Goal: Task Accomplishment & Management: Complete application form

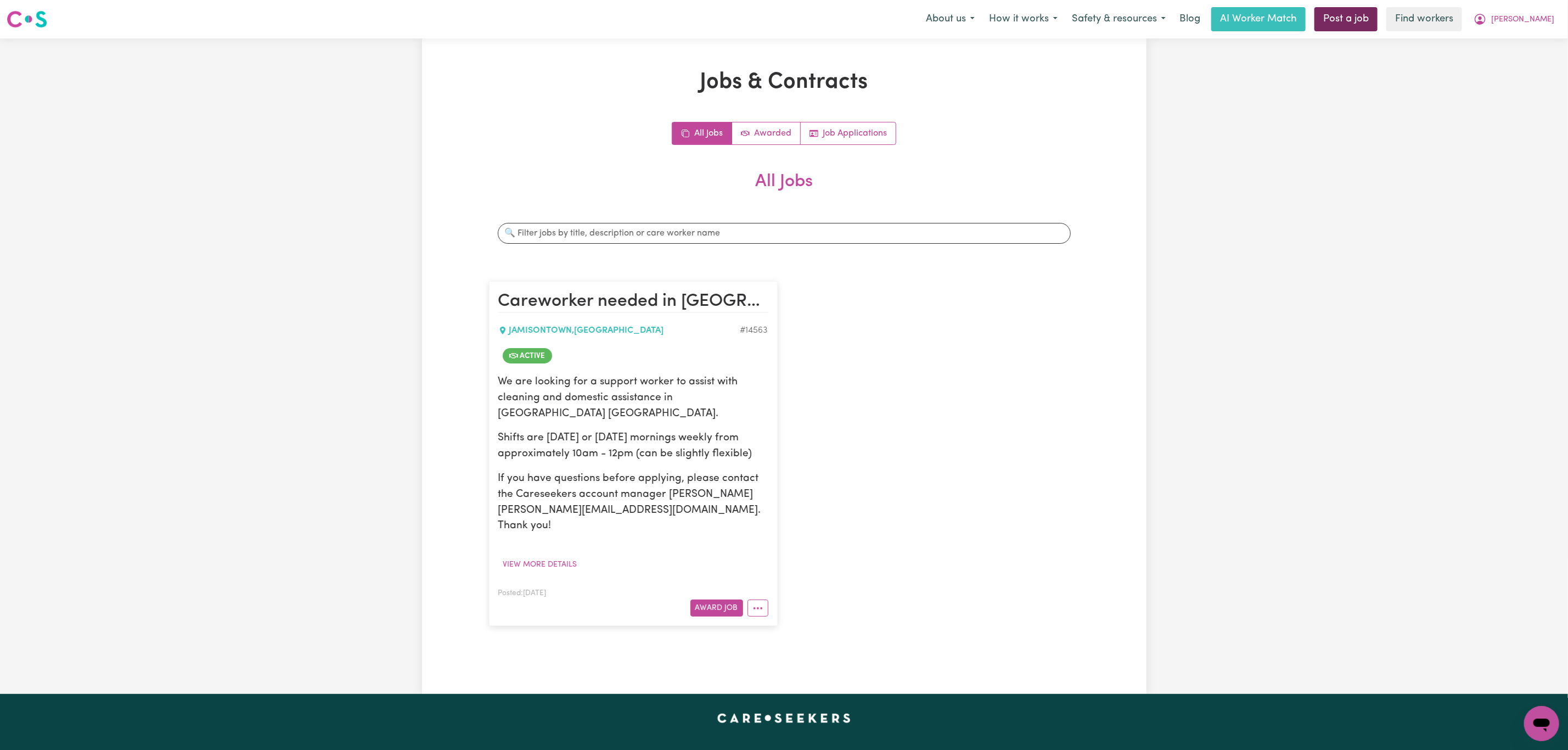
click at [1368, 24] on link "Post a job" at bounding box center [1346, 19] width 63 height 24
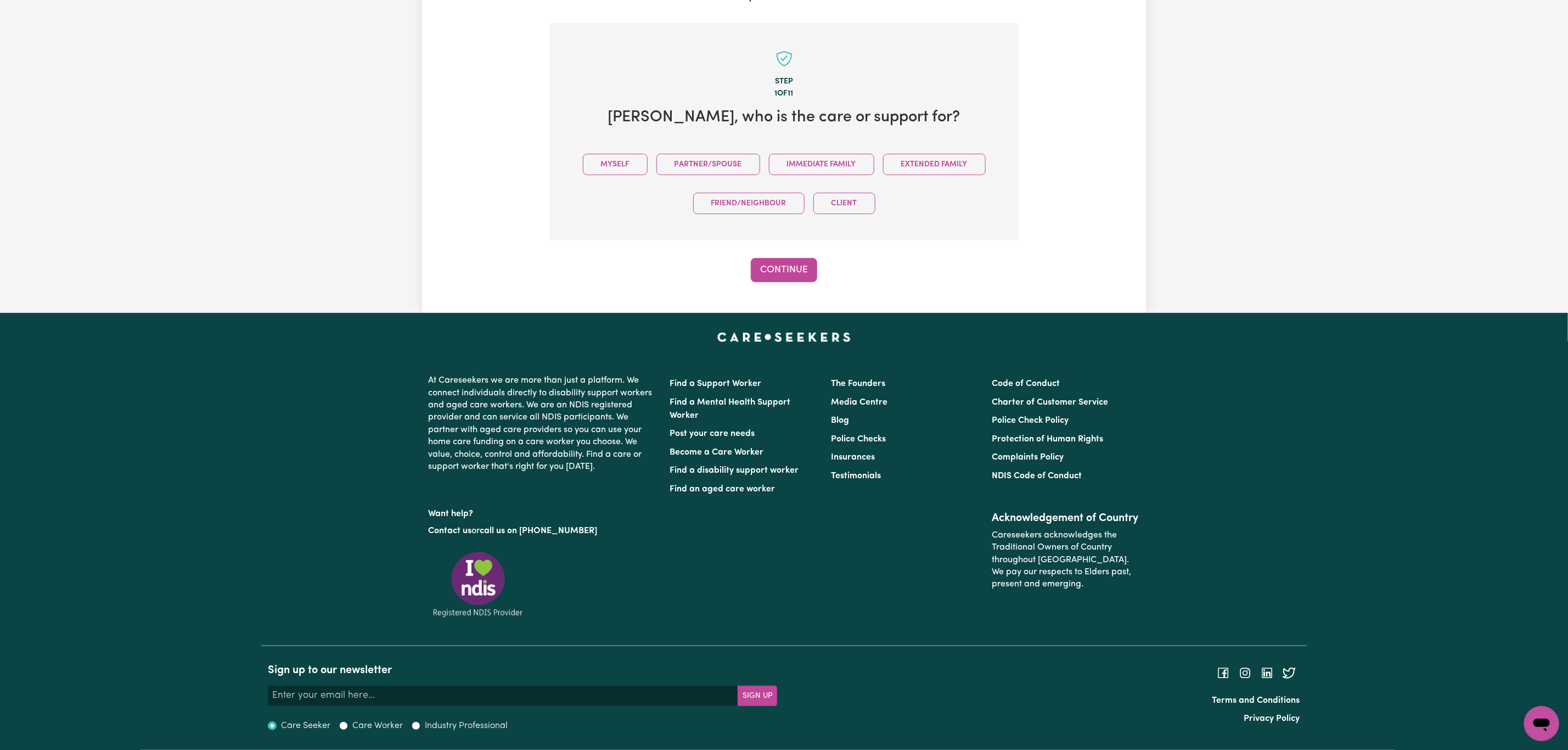
scroll to position [223, 0]
click at [628, 155] on button "Myself" at bounding box center [615, 164] width 65 height 21
click at [779, 275] on button "Continue" at bounding box center [783, 270] width 66 height 24
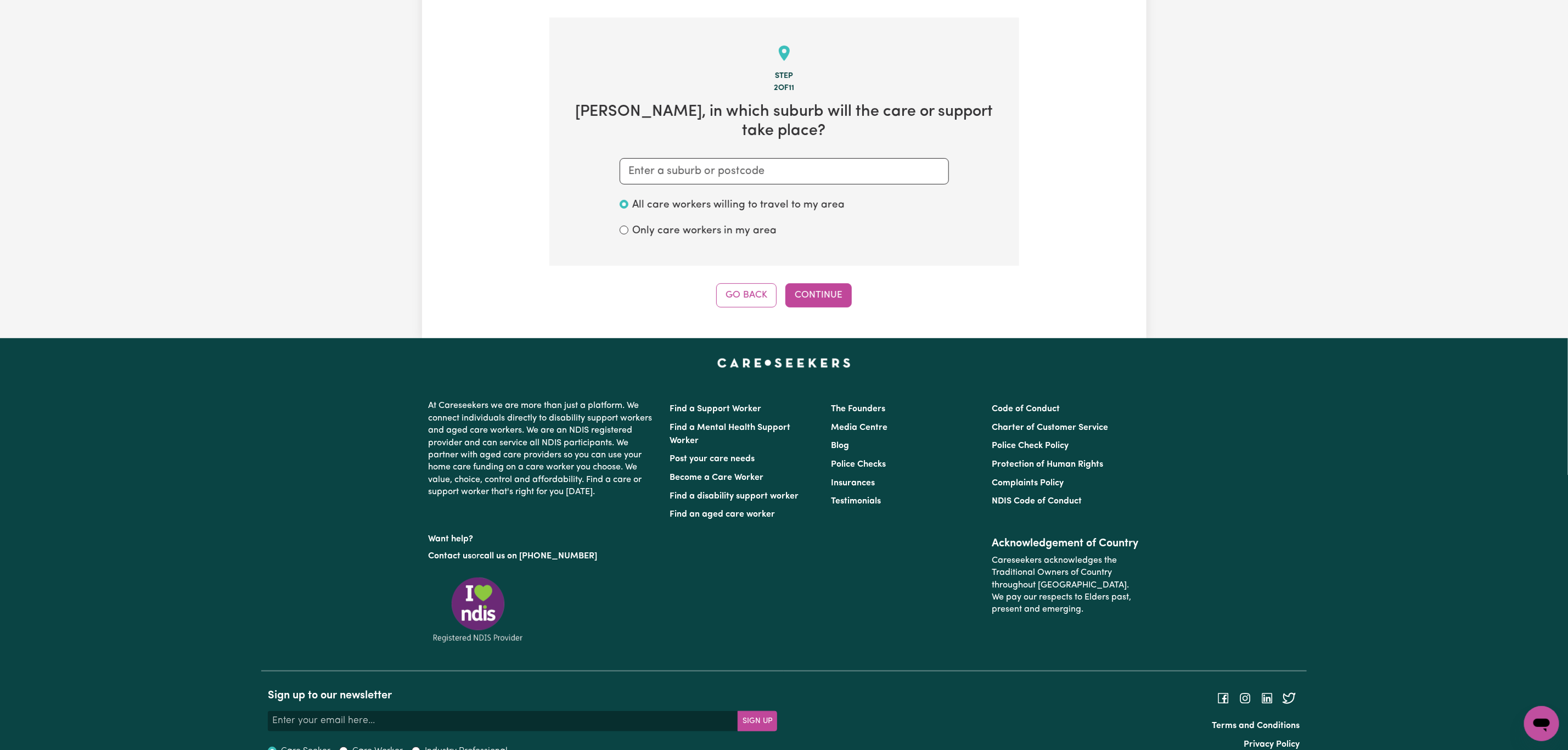
scroll to position [234, 0]
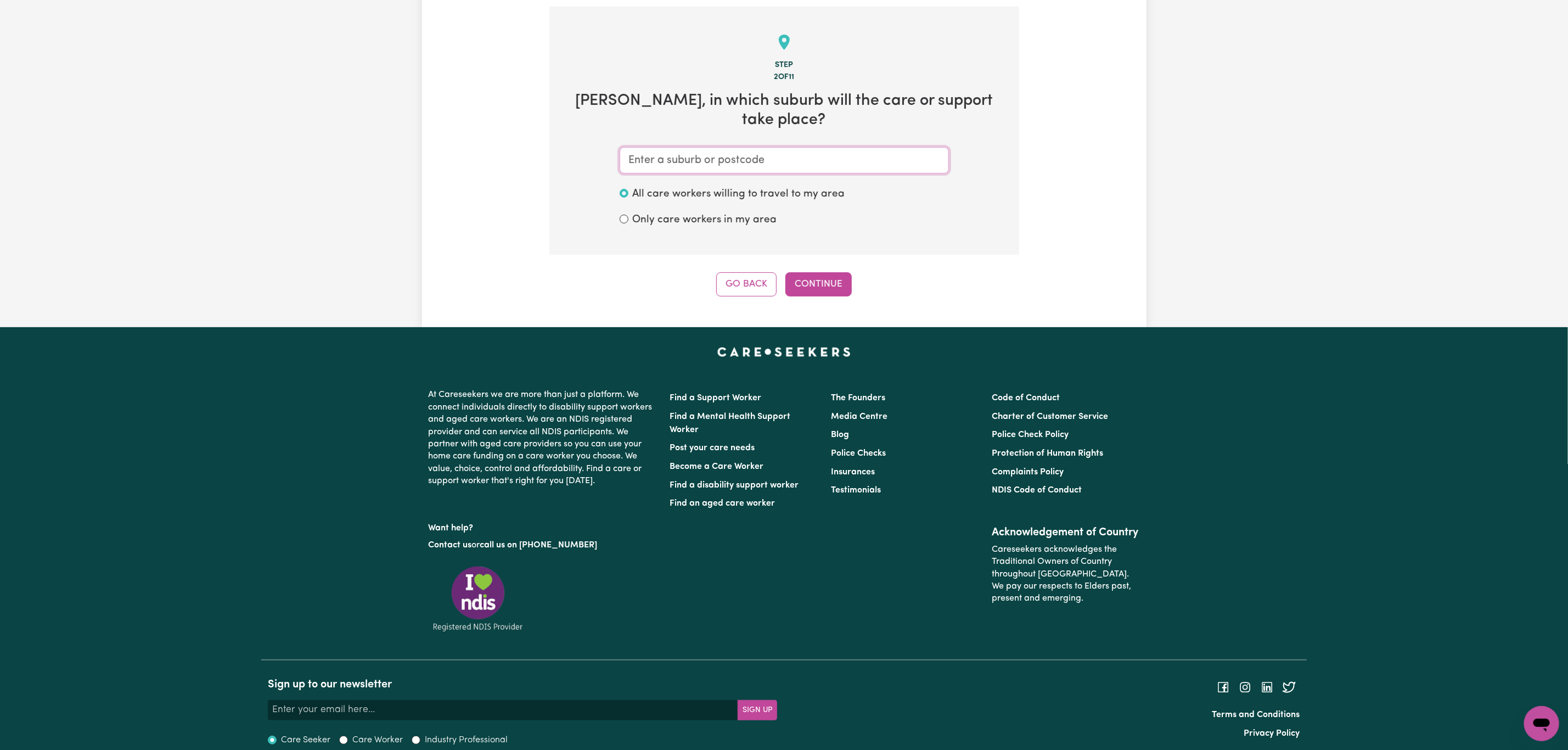
click at [806, 147] on input "text" at bounding box center [784, 160] width 329 height 26
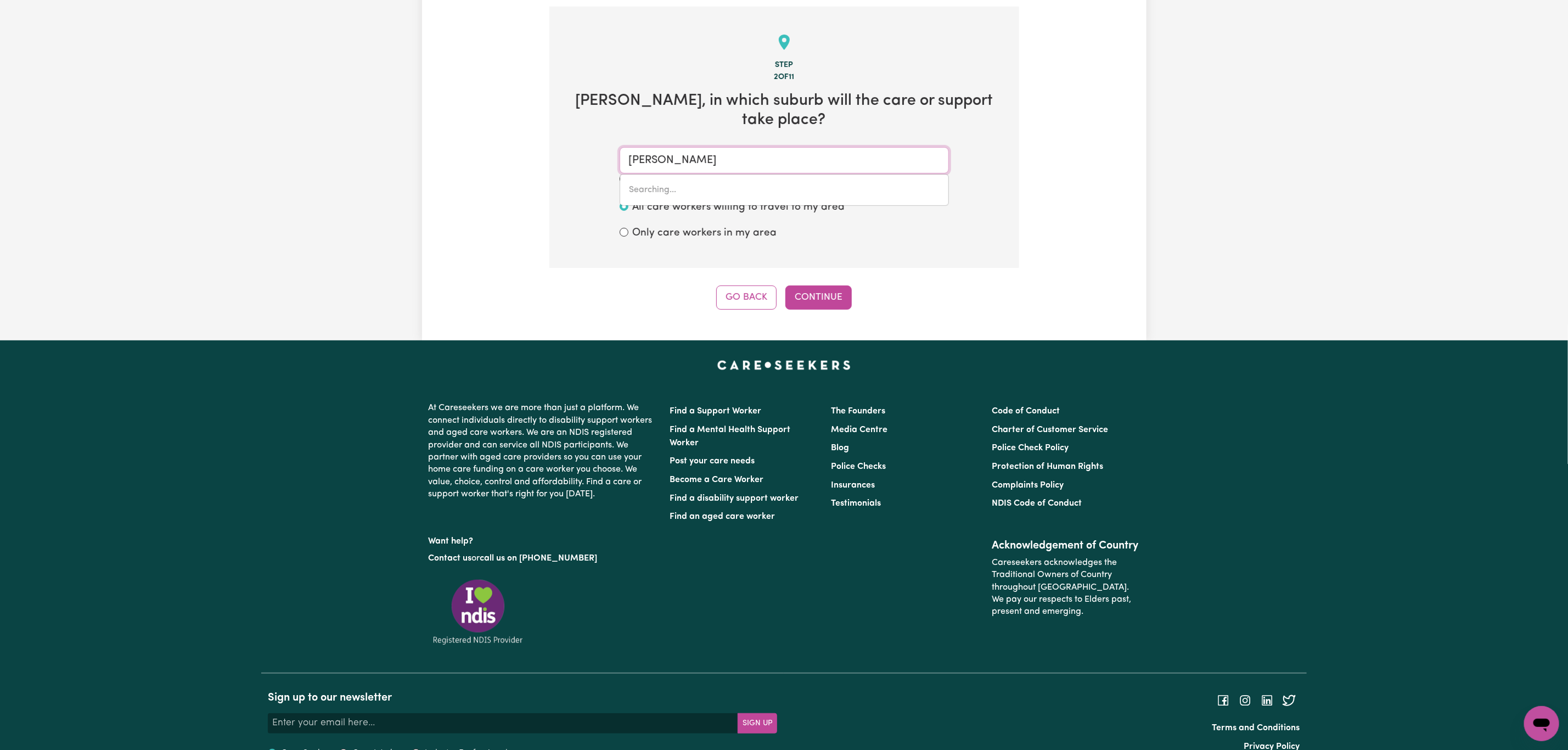
type input "jamis"
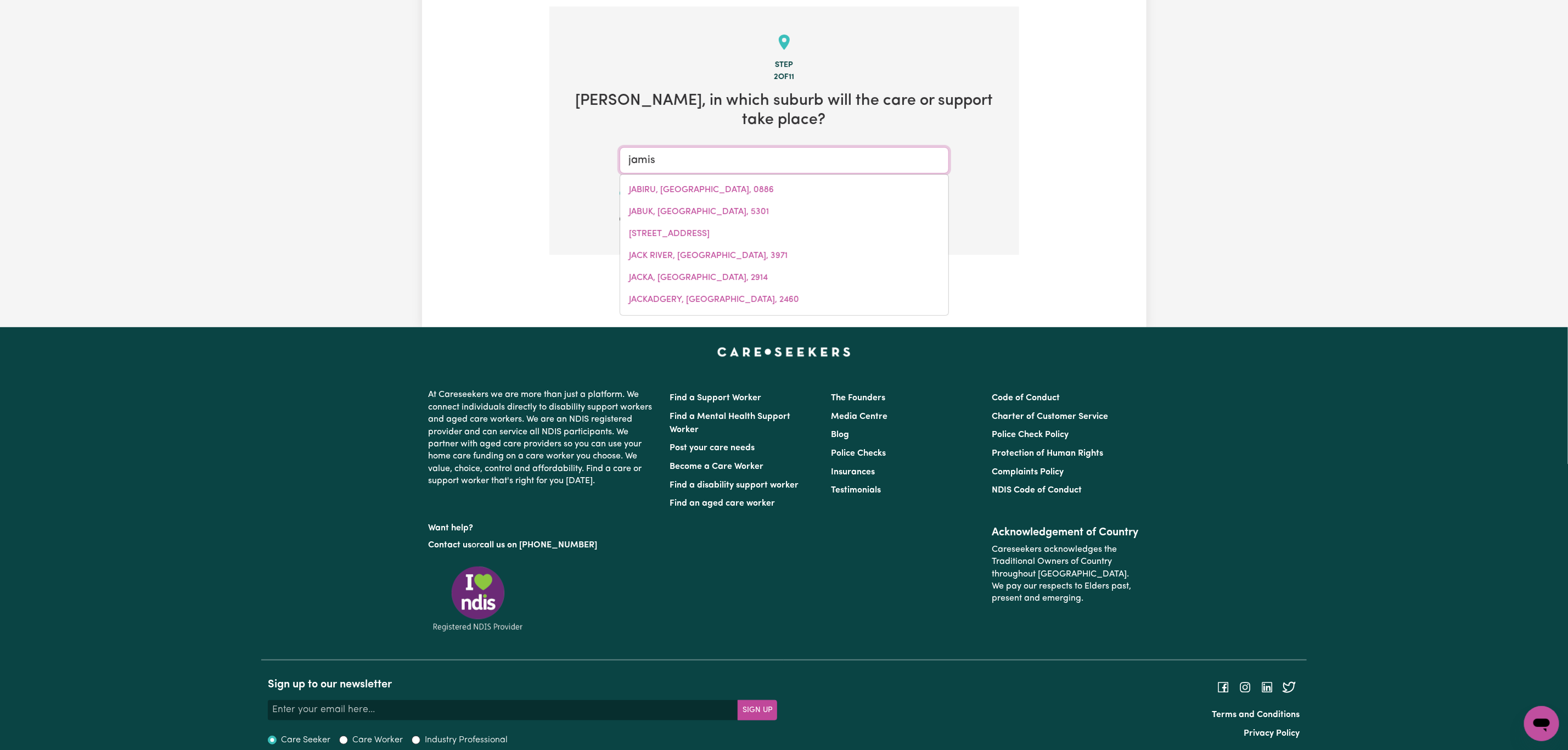
type input "[PERSON_NAME][GEOGRAPHIC_DATA], [GEOGRAPHIC_DATA], 2614"
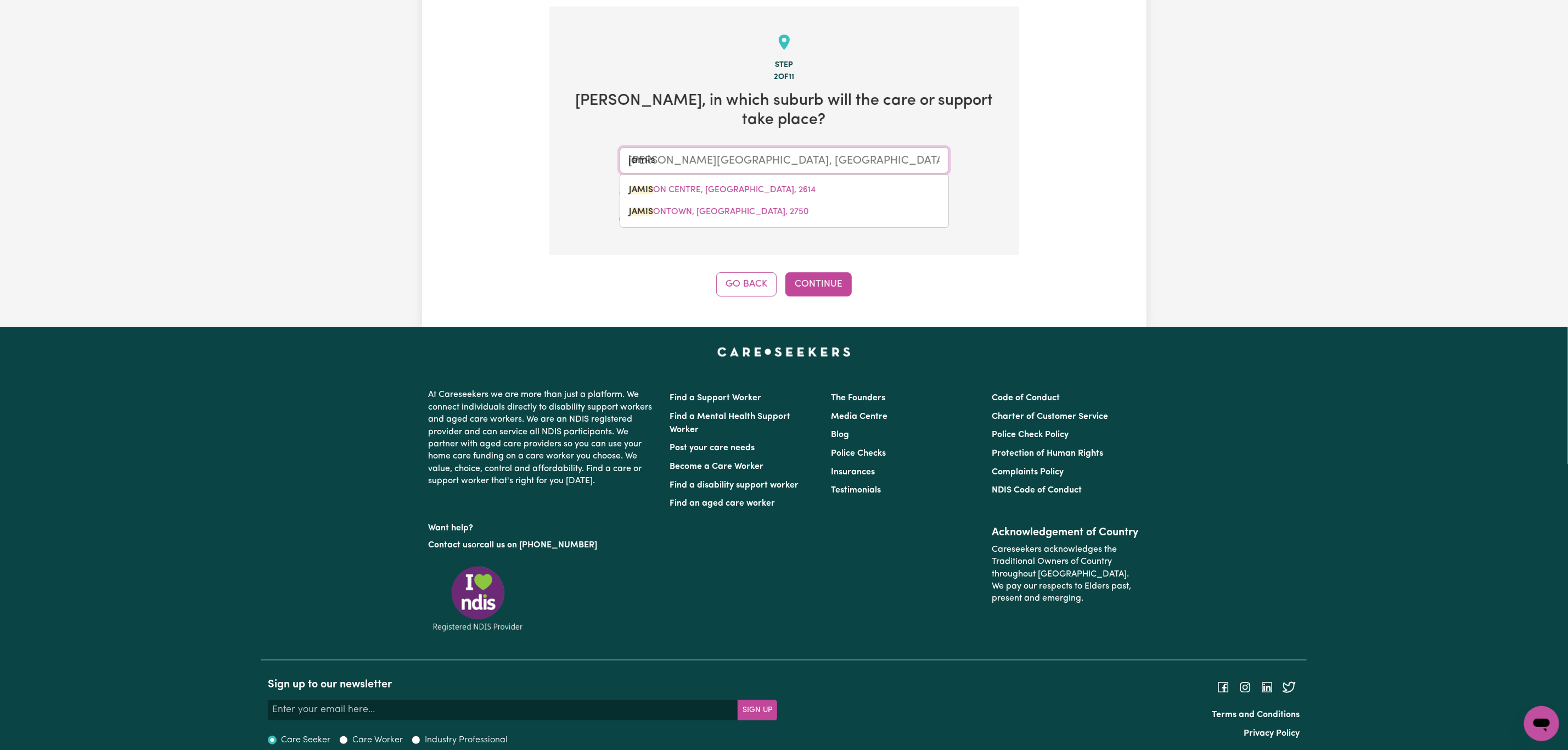
type input "[PERSON_NAME][GEOGRAPHIC_DATA], [GEOGRAPHIC_DATA], 2614"
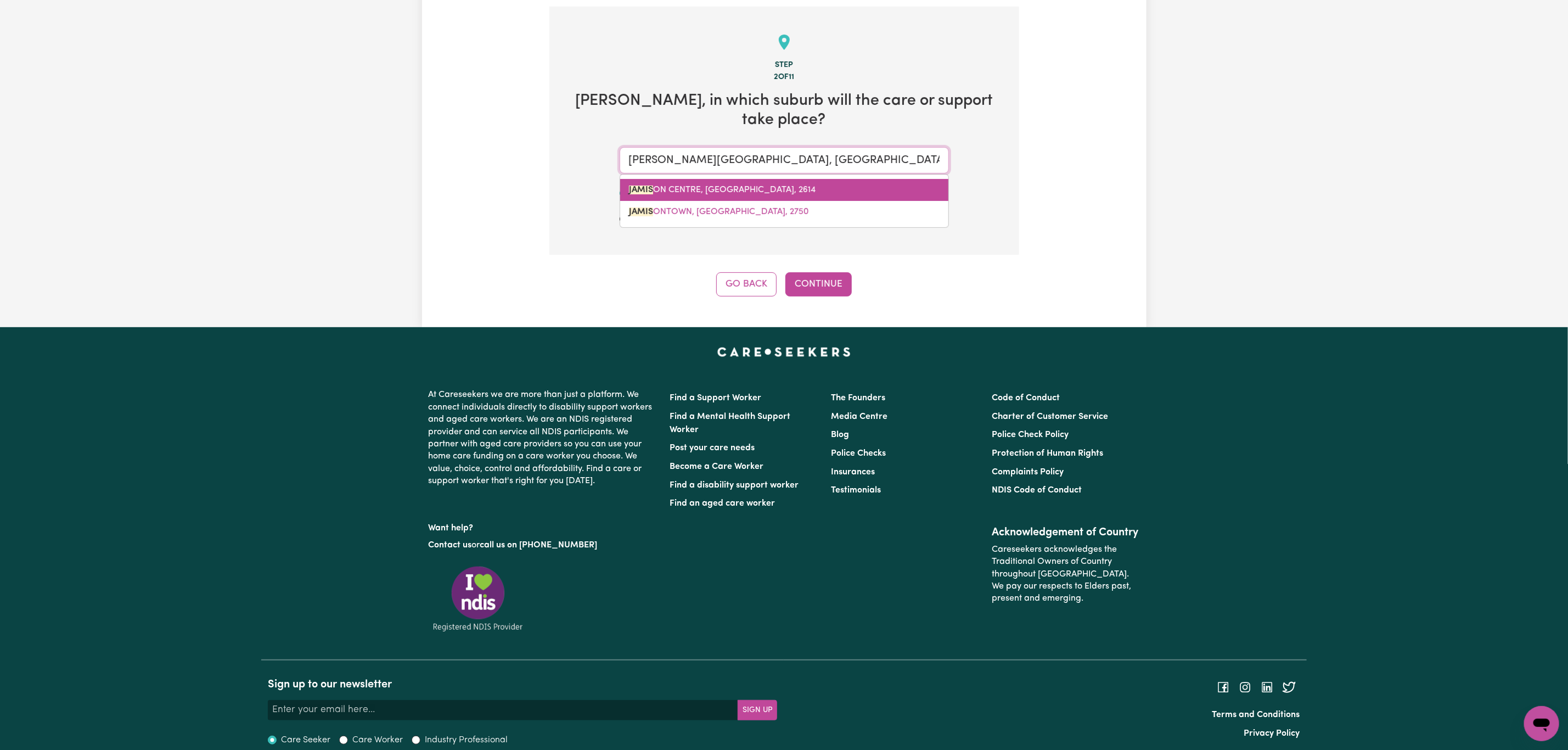
type input "JAMISONTOWN, [GEOGRAPHIC_DATA], 2750"
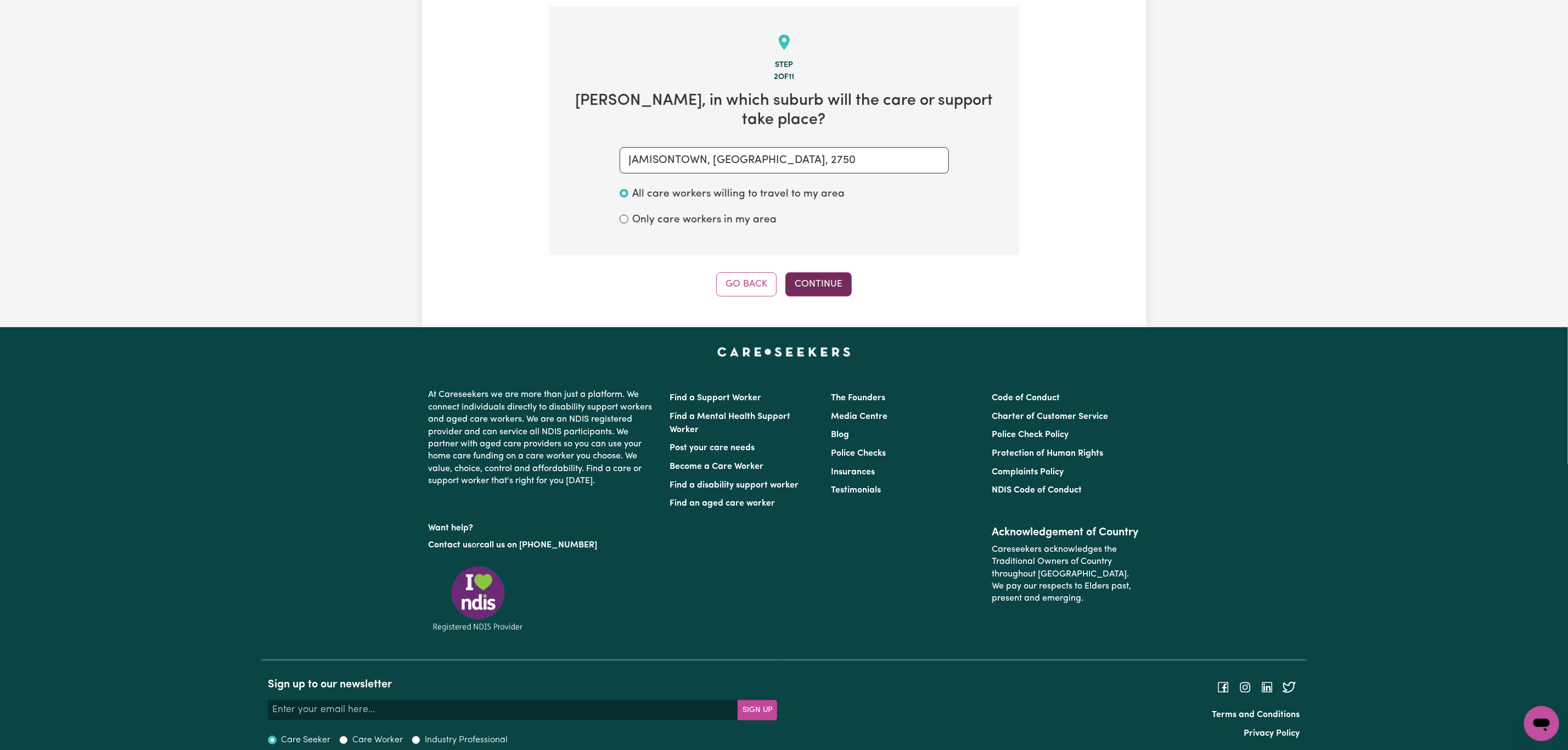
click at [808, 272] on button "Continue" at bounding box center [818, 284] width 66 height 24
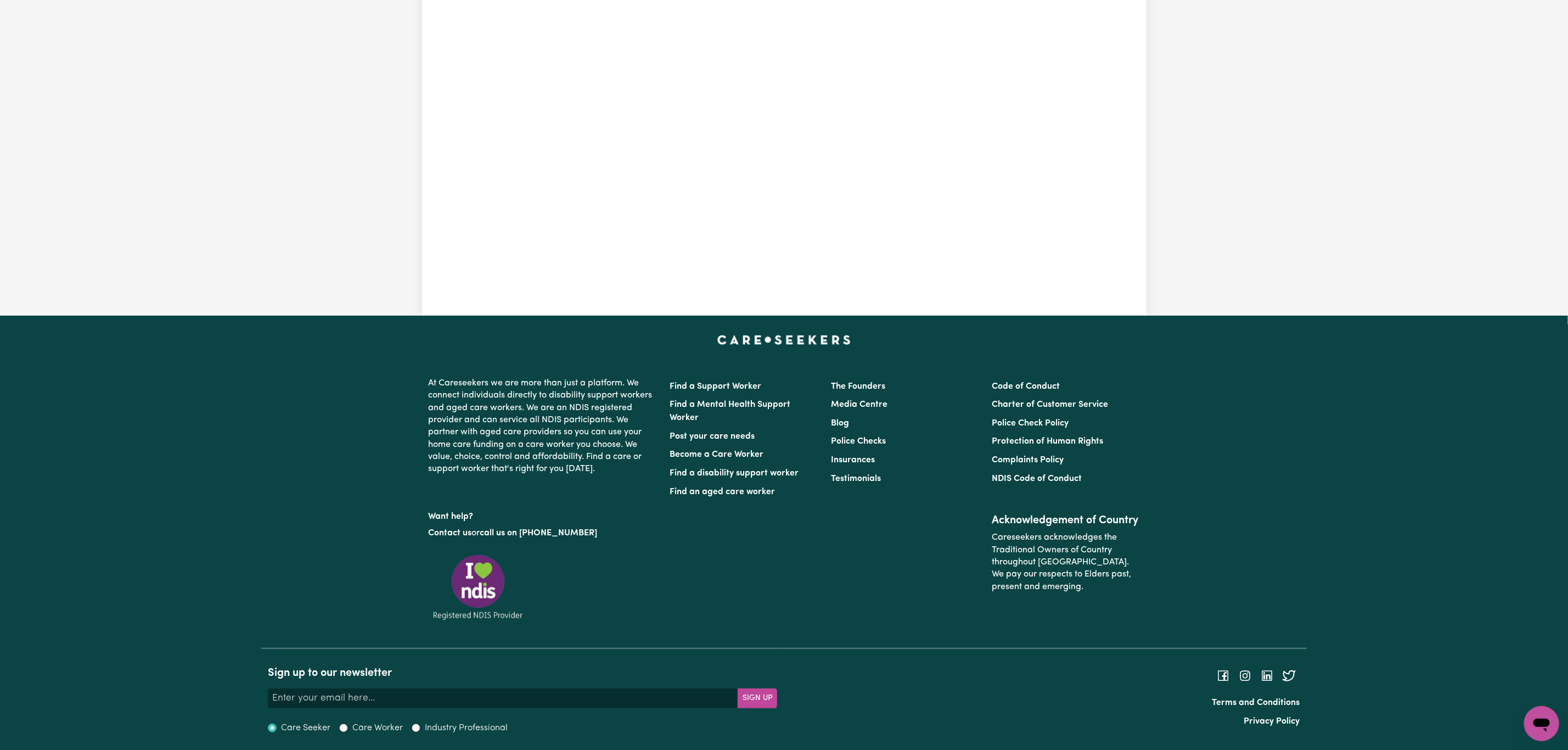
scroll to position [183, 0]
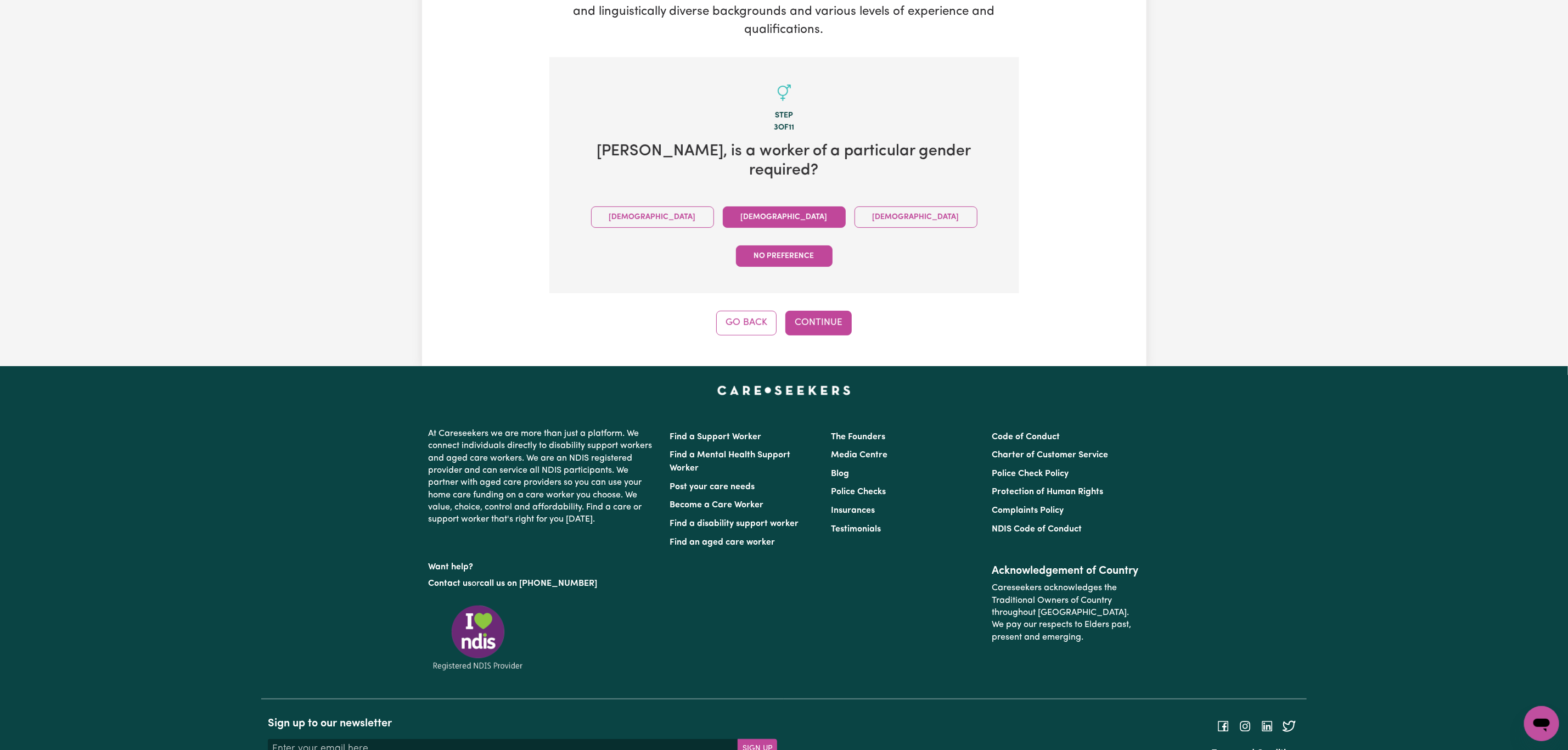
click at [727, 206] on button "[DEMOGRAPHIC_DATA]" at bounding box center [784, 217] width 123 height 21
click at [822, 310] on button "Continue" at bounding box center [818, 323] width 66 height 24
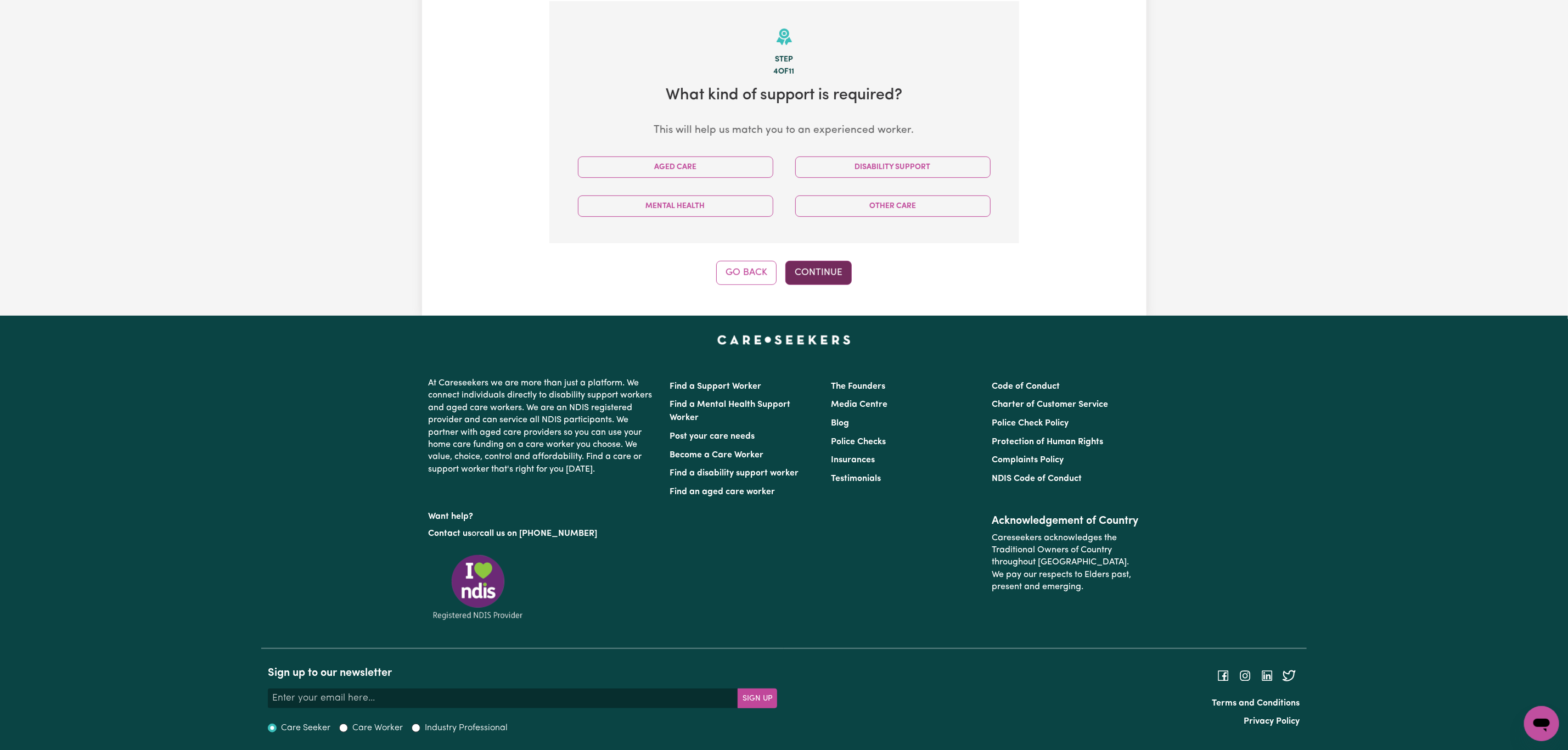
scroll to position [240, 0]
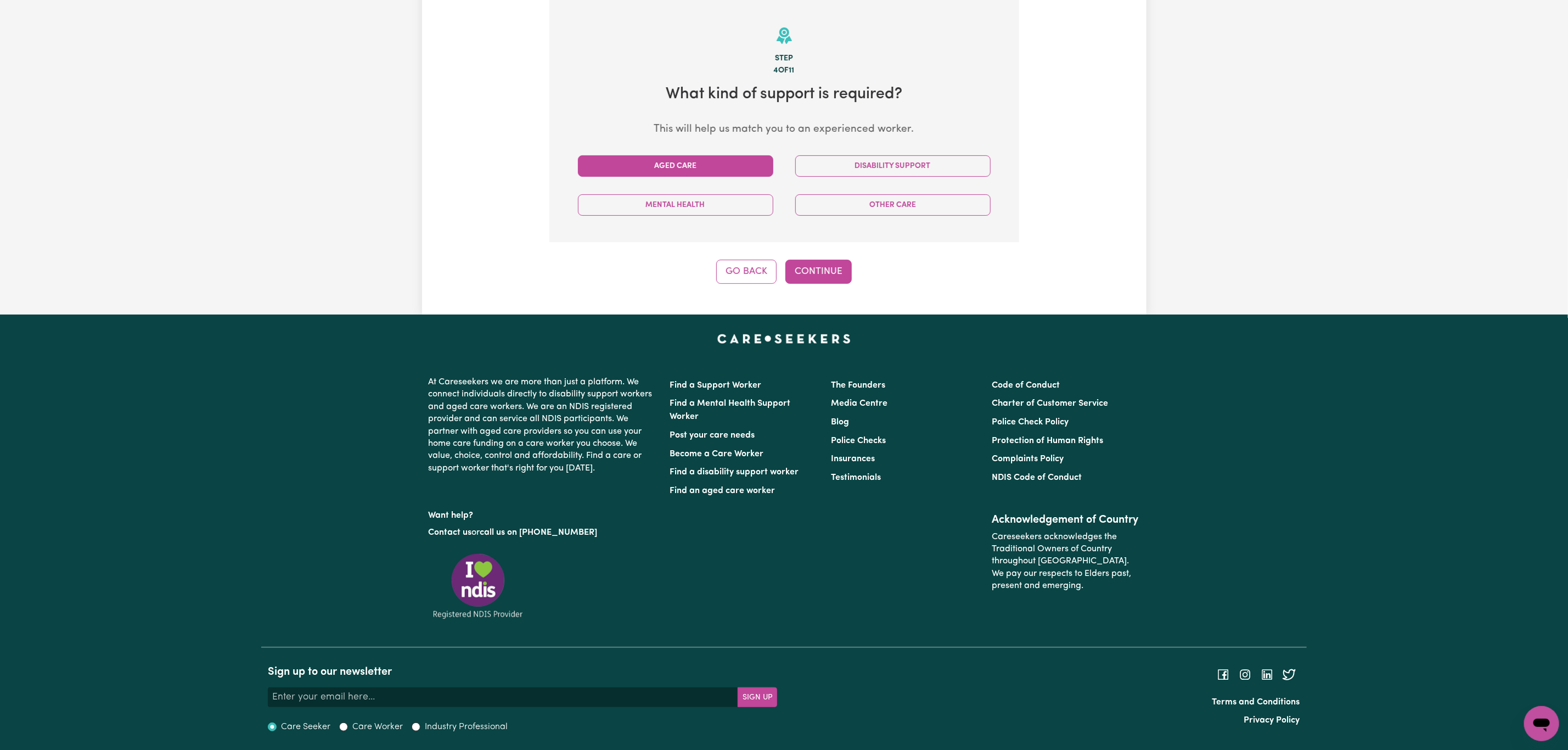
click at [746, 170] on button "Aged Care" at bounding box center [675, 166] width 195 height 21
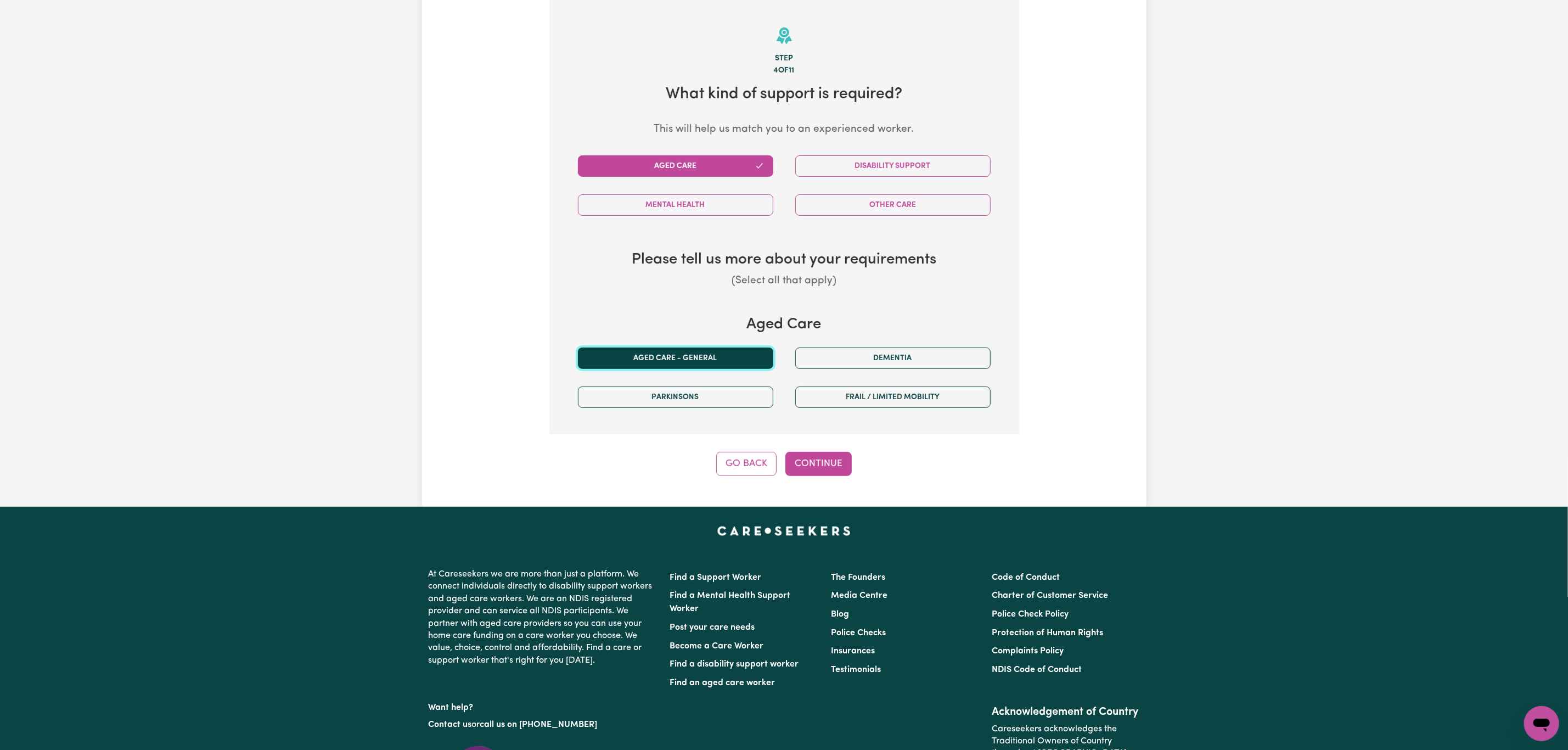
drag, startPoint x: 675, startPoint y: 356, endPoint x: 674, endPoint y: 362, distance: 6.1
click at [673, 356] on button "Aged care - General" at bounding box center [675, 358] width 195 height 21
drag, startPoint x: 819, startPoint y: 460, endPoint x: 814, endPoint y: 445, distance: 15.8
click at [818, 460] on button "Continue" at bounding box center [818, 464] width 66 height 24
select select "AGED_HOME_CARE"
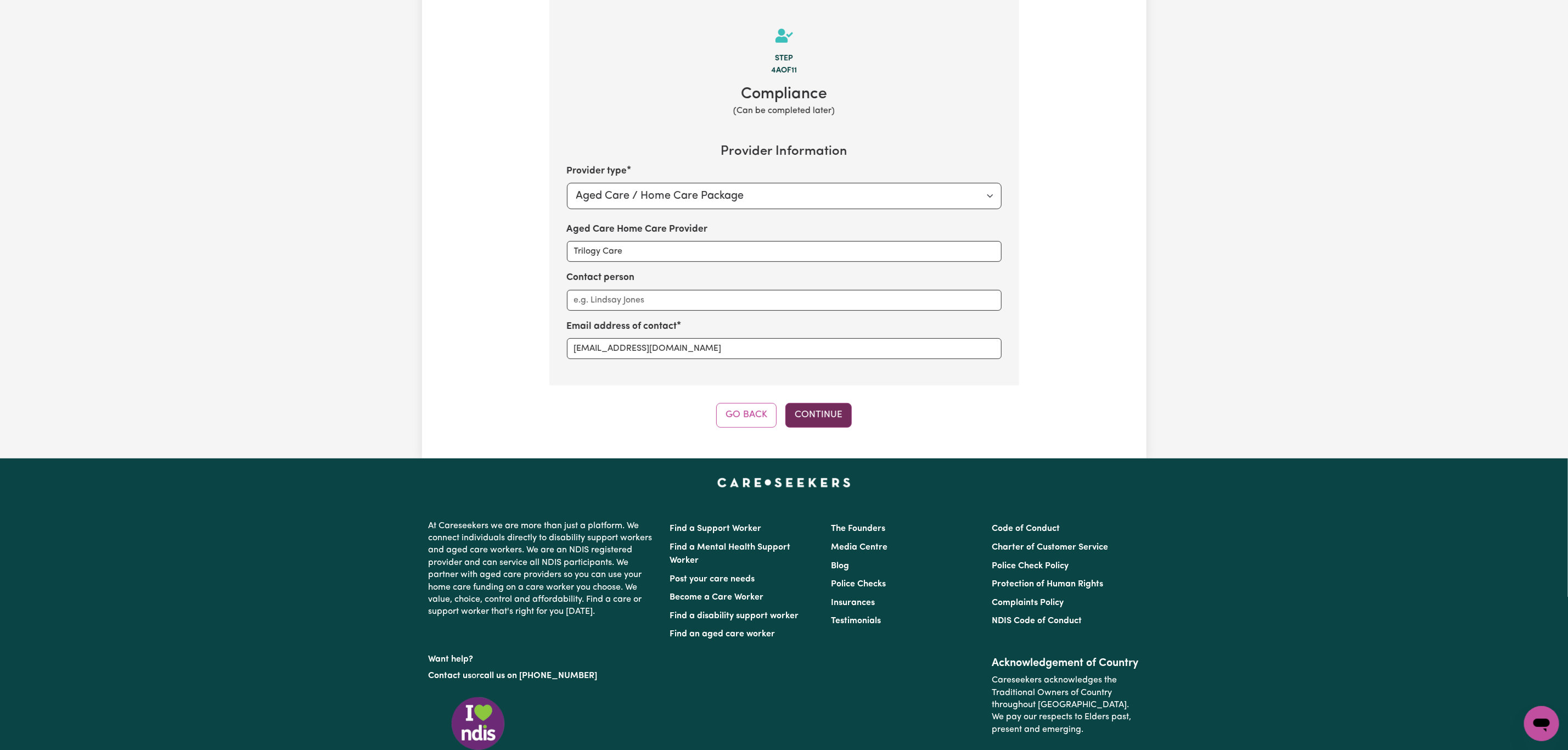
click at [831, 423] on button "Continue" at bounding box center [818, 415] width 66 height 24
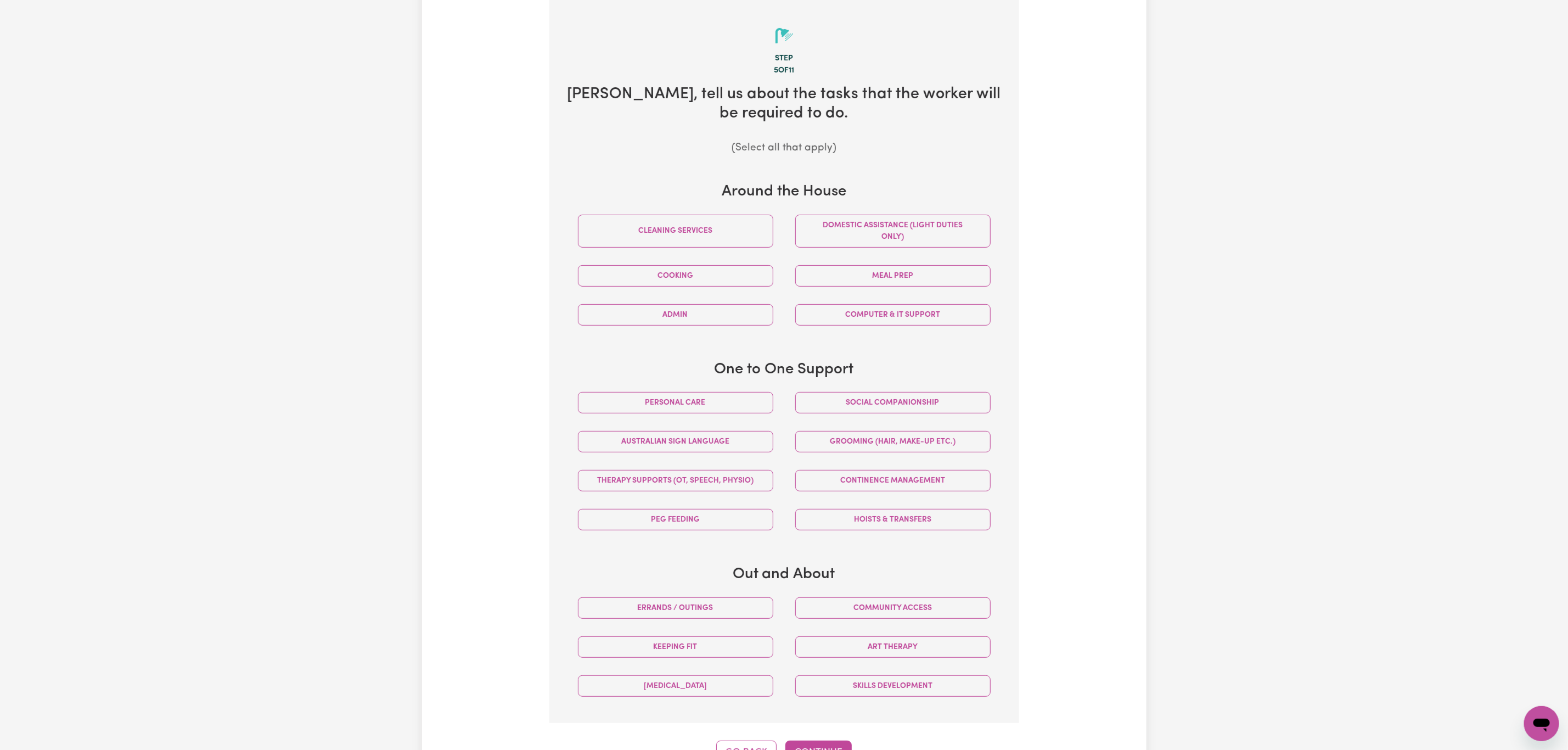
click at [705, 252] on div "Cleaning services" at bounding box center [675, 231] width 217 height 51
click at [703, 239] on button "Cleaning services" at bounding box center [675, 231] width 195 height 33
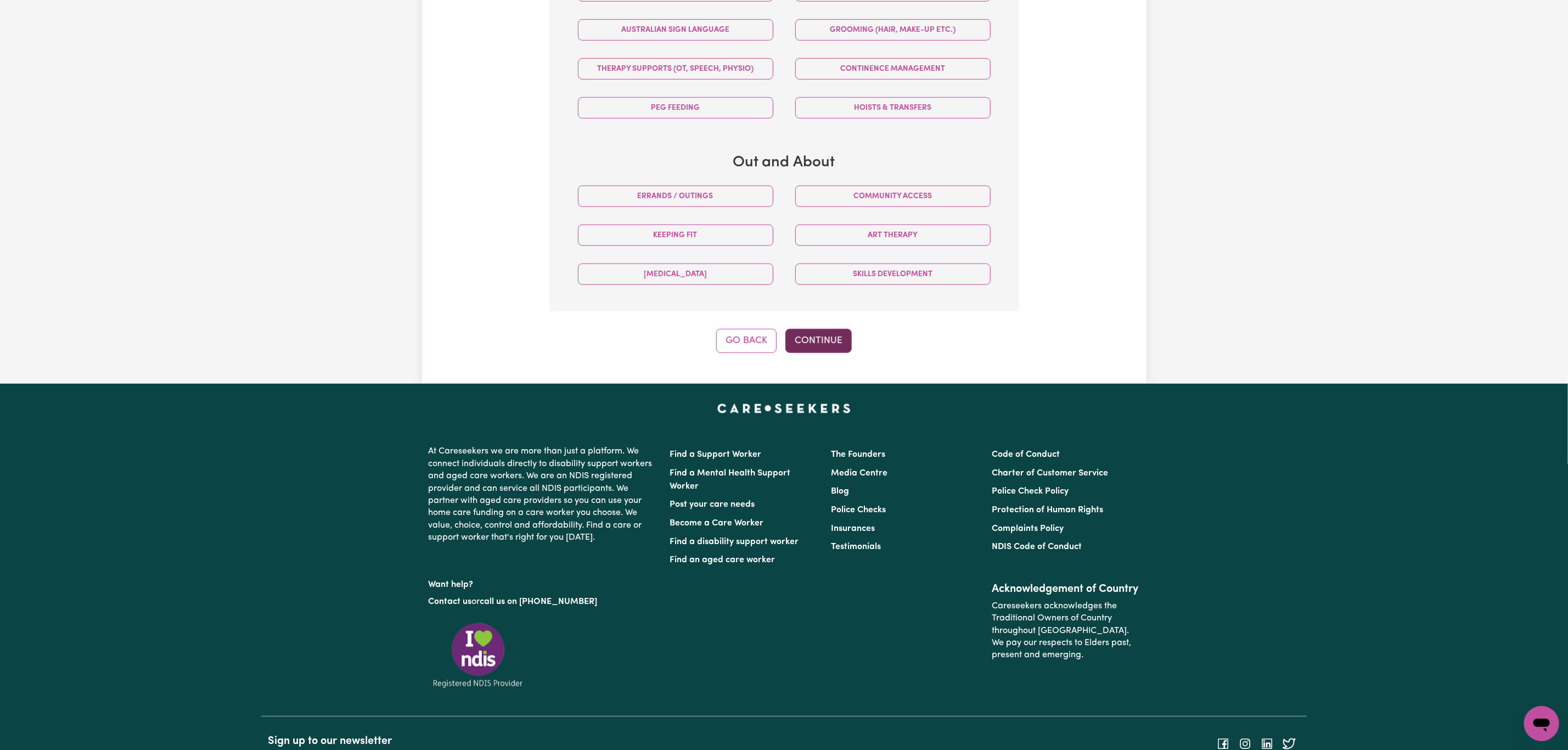
click at [802, 353] on button "Continue" at bounding box center [818, 341] width 66 height 24
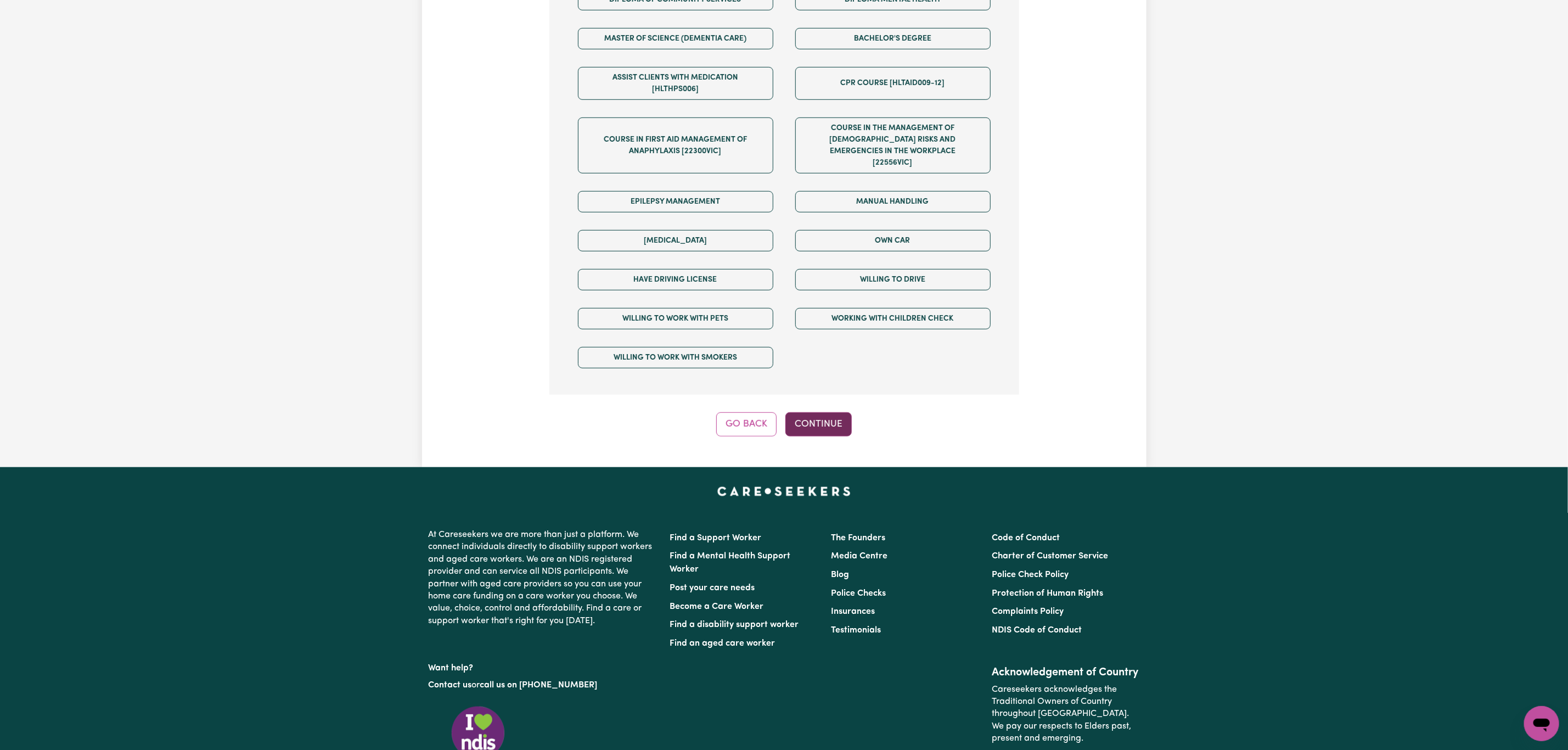
scroll to position [652, 0]
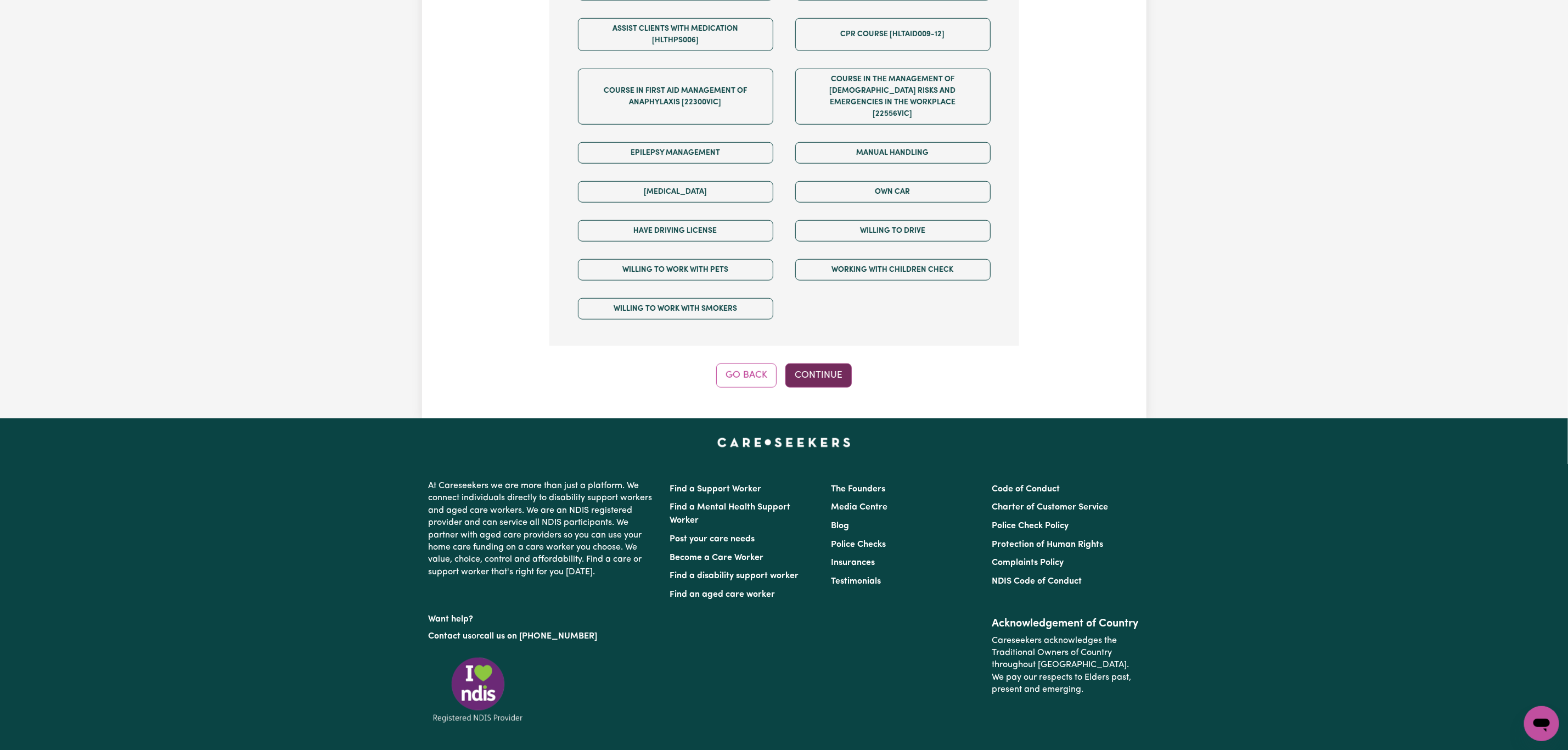
click at [809, 363] on button "Continue" at bounding box center [818, 376] width 66 height 24
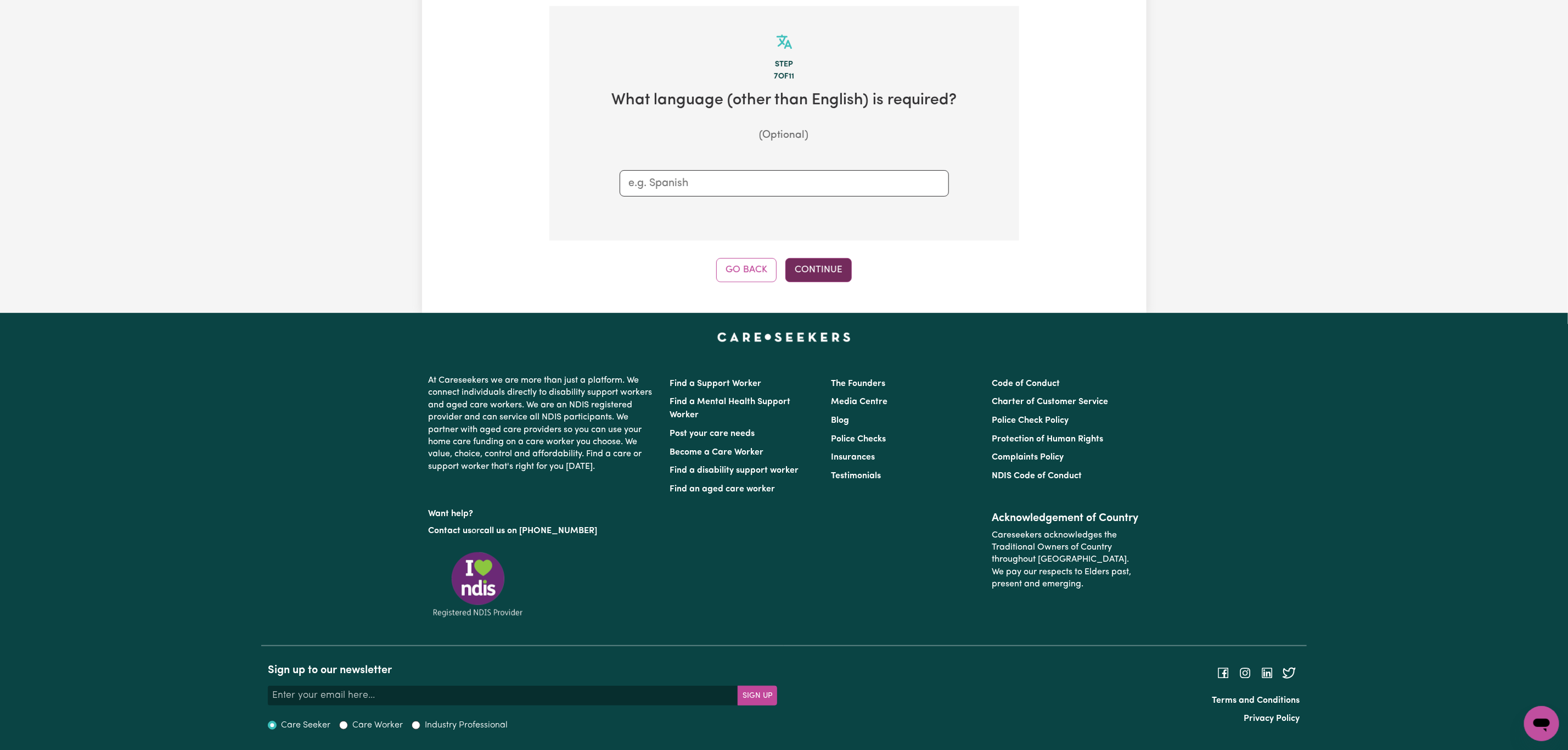
click at [833, 269] on button "Continue" at bounding box center [818, 270] width 66 height 24
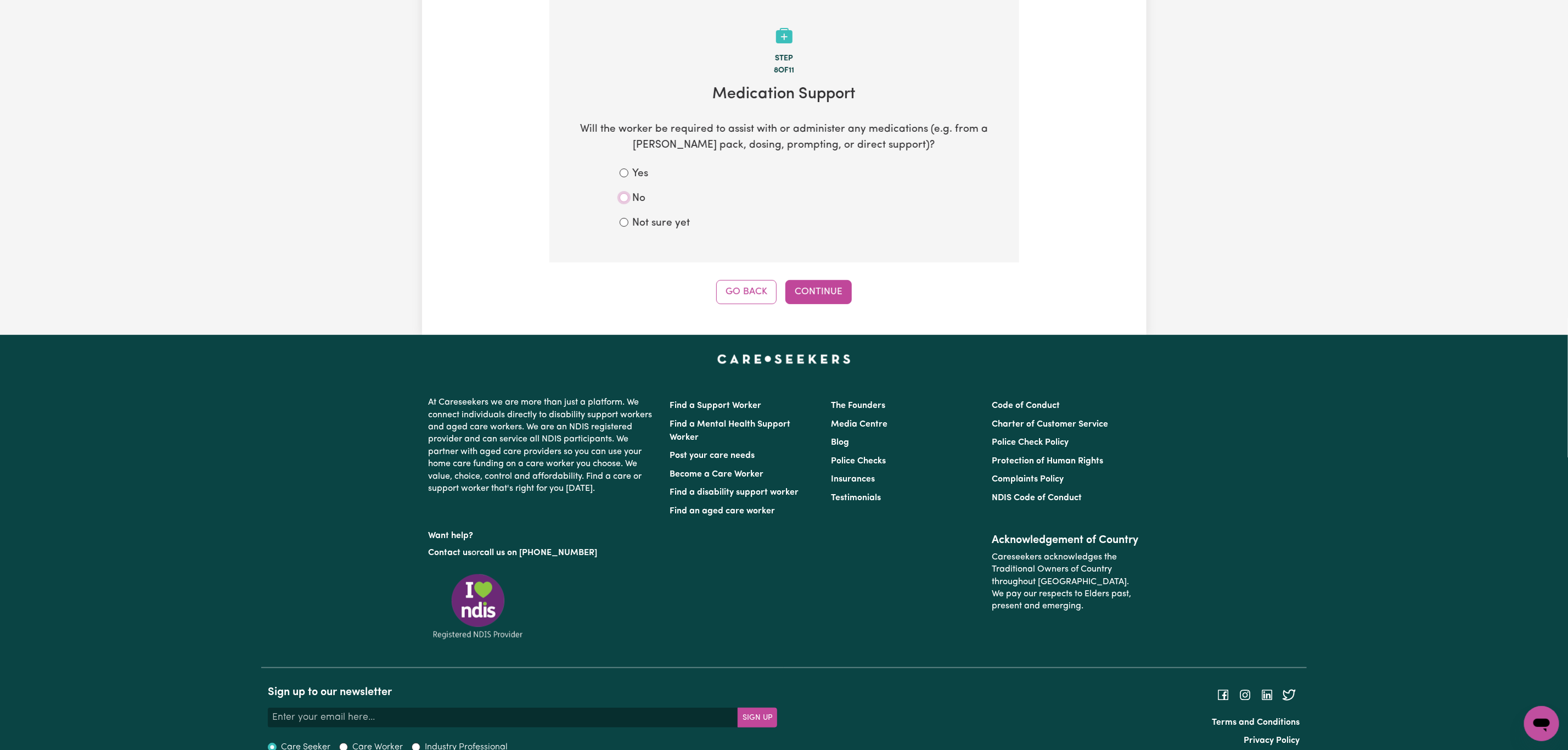
drag, startPoint x: 622, startPoint y: 199, endPoint x: 687, endPoint y: 233, distance: 73.4
click at [621, 199] on input "No" at bounding box center [624, 197] width 9 height 9
radio input "true"
click at [796, 290] on button "Continue" at bounding box center [818, 292] width 66 height 24
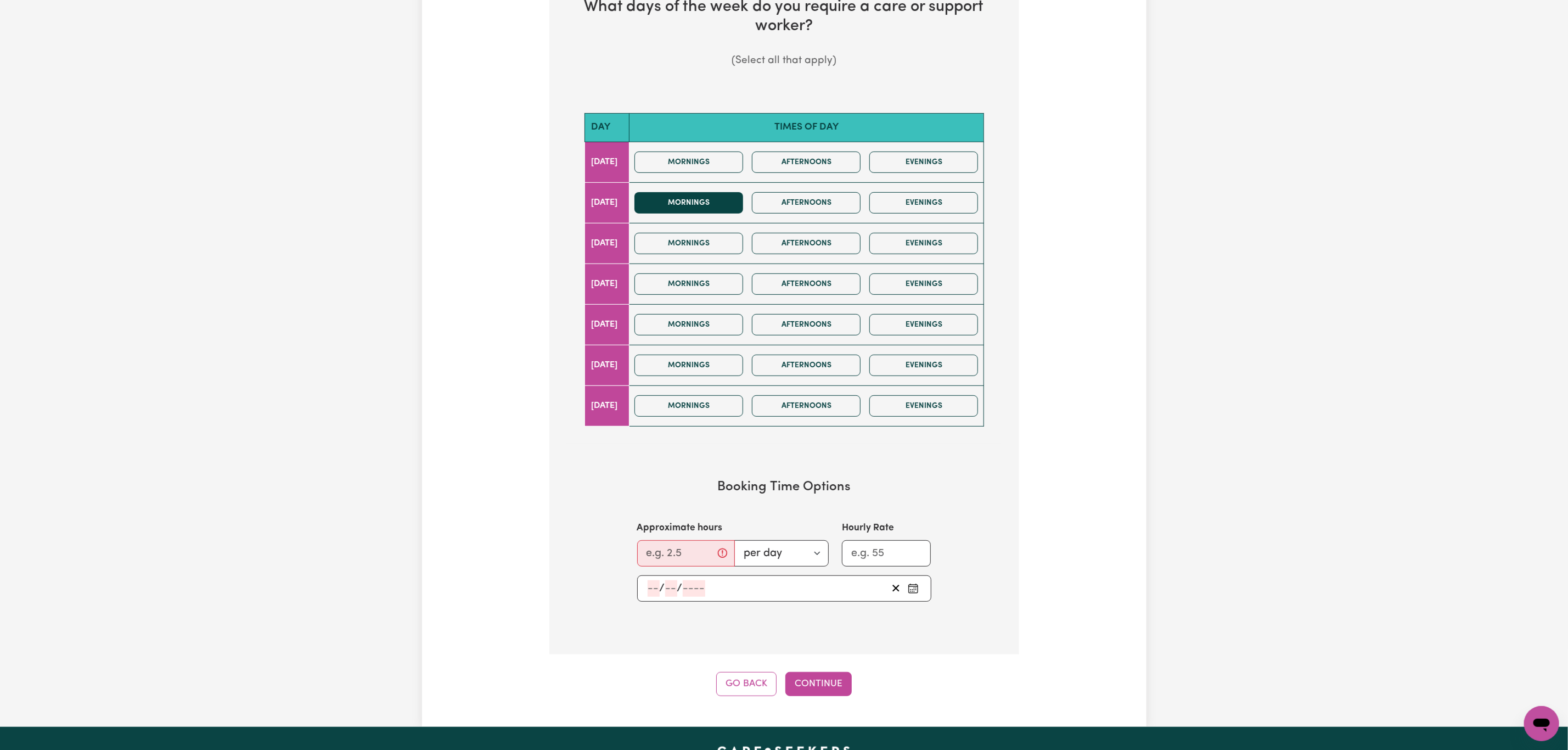
scroll to position [329, 0]
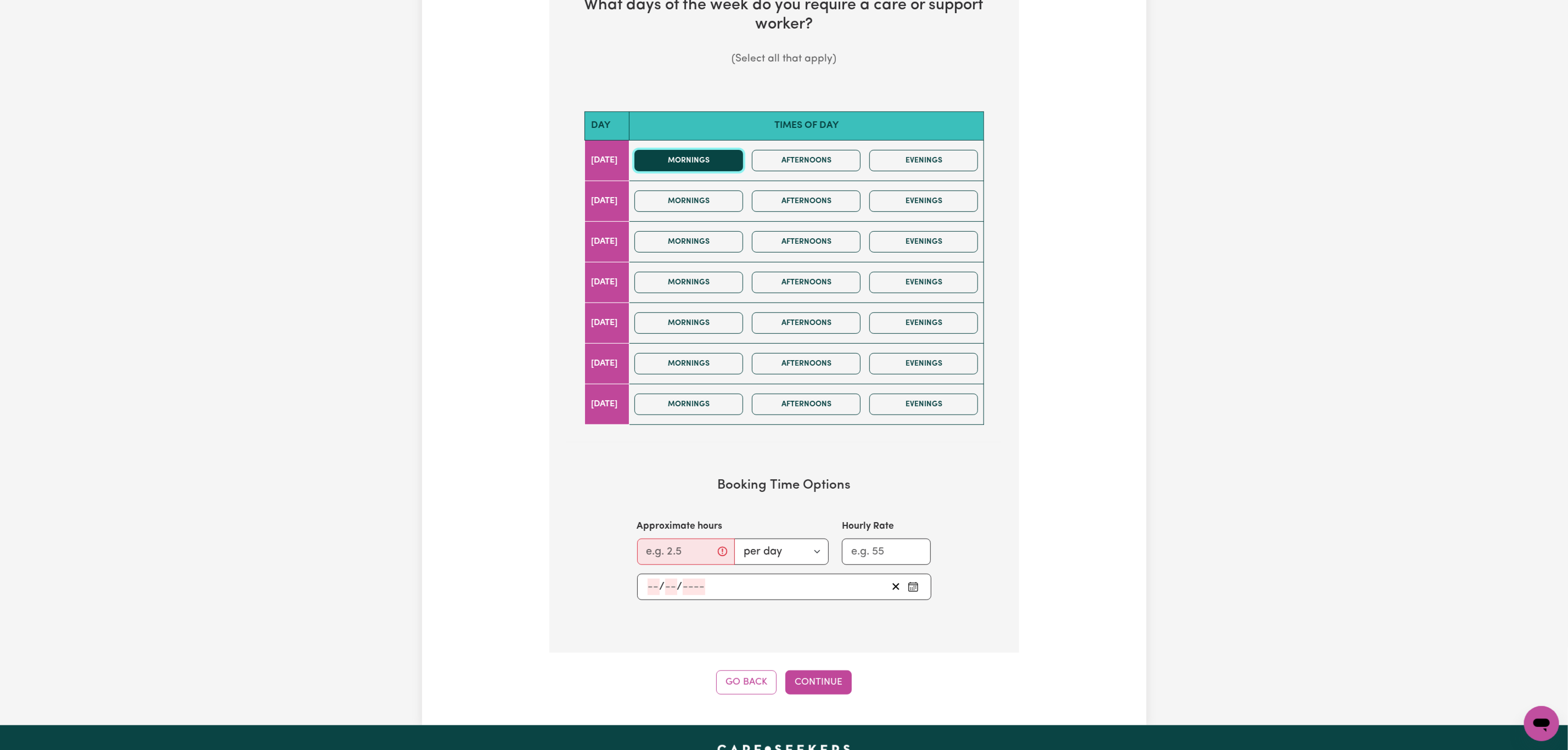
click at [705, 164] on button "Mornings" at bounding box center [688, 160] width 109 height 21
click at [696, 208] on button "Mornings" at bounding box center [688, 201] width 109 height 21
click at [696, 326] on button "Mornings" at bounding box center [688, 323] width 109 height 21
click at [669, 558] on input "Approximate hours" at bounding box center [686, 552] width 97 height 26
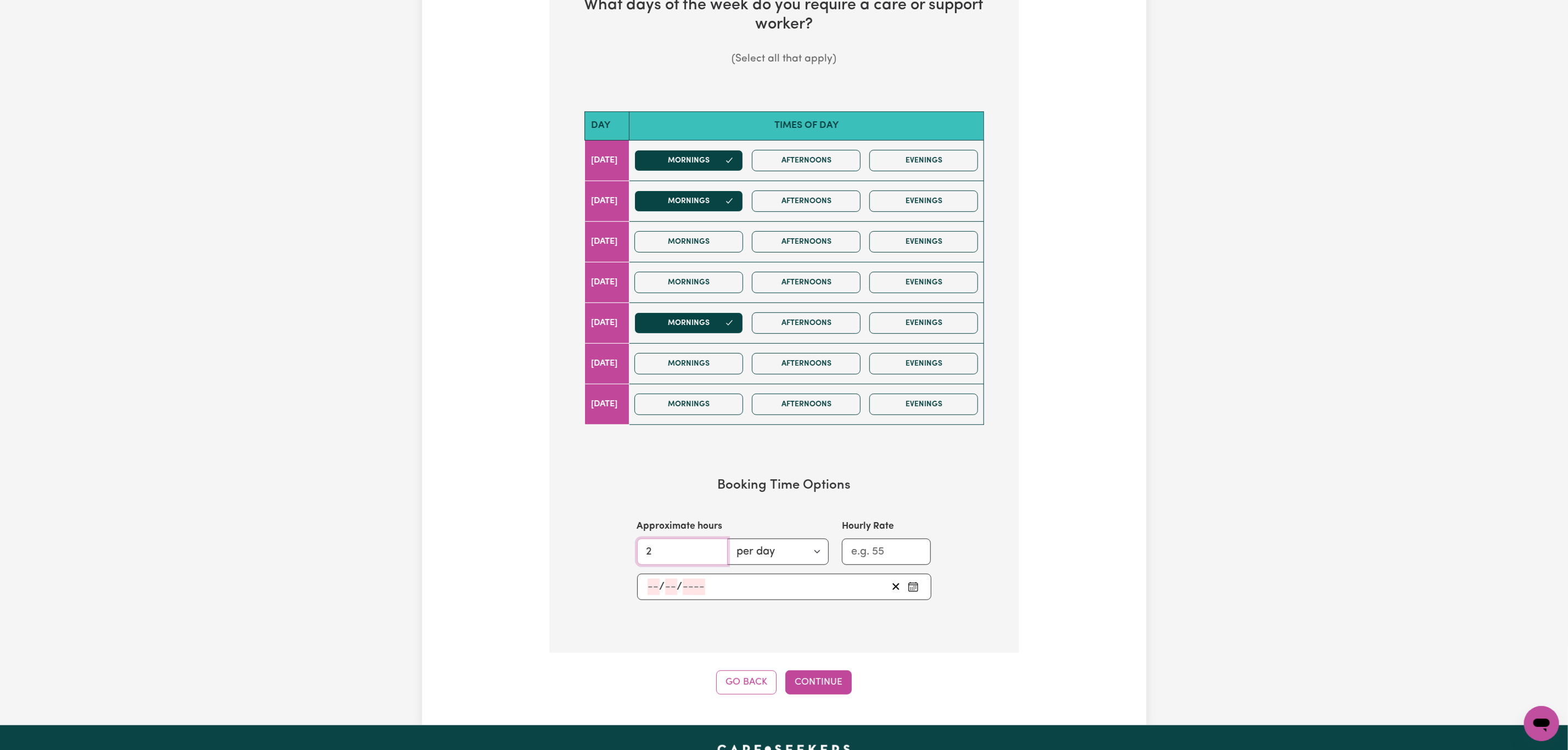
type input "2"
drag, startPoint x: 807, startPoint y: 586, endPoint x: 808, endPoint y: 594, distance: 8.1
click at [808, 593] on div "/ /" at bounding box center [767, 586] width 241 height 16
click at [797, 440] on button "›" at bounding box center [793, 431] width 24 height 24
click at [649, 486] on abbr "1" at bounding box center [652, 485] width 6 height 12
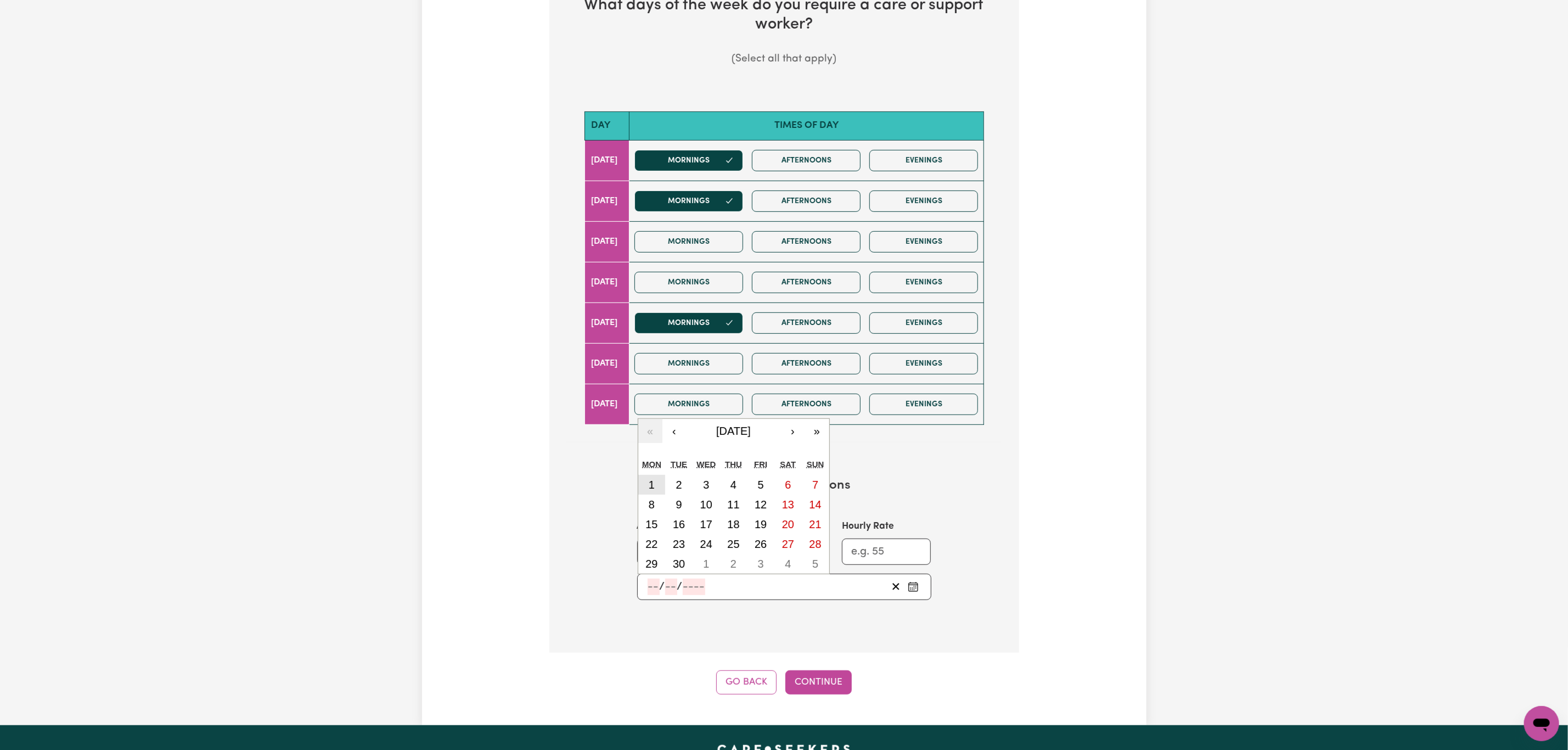
type input "[DATE]"
type input "1"
type input "9"
type input "2025"
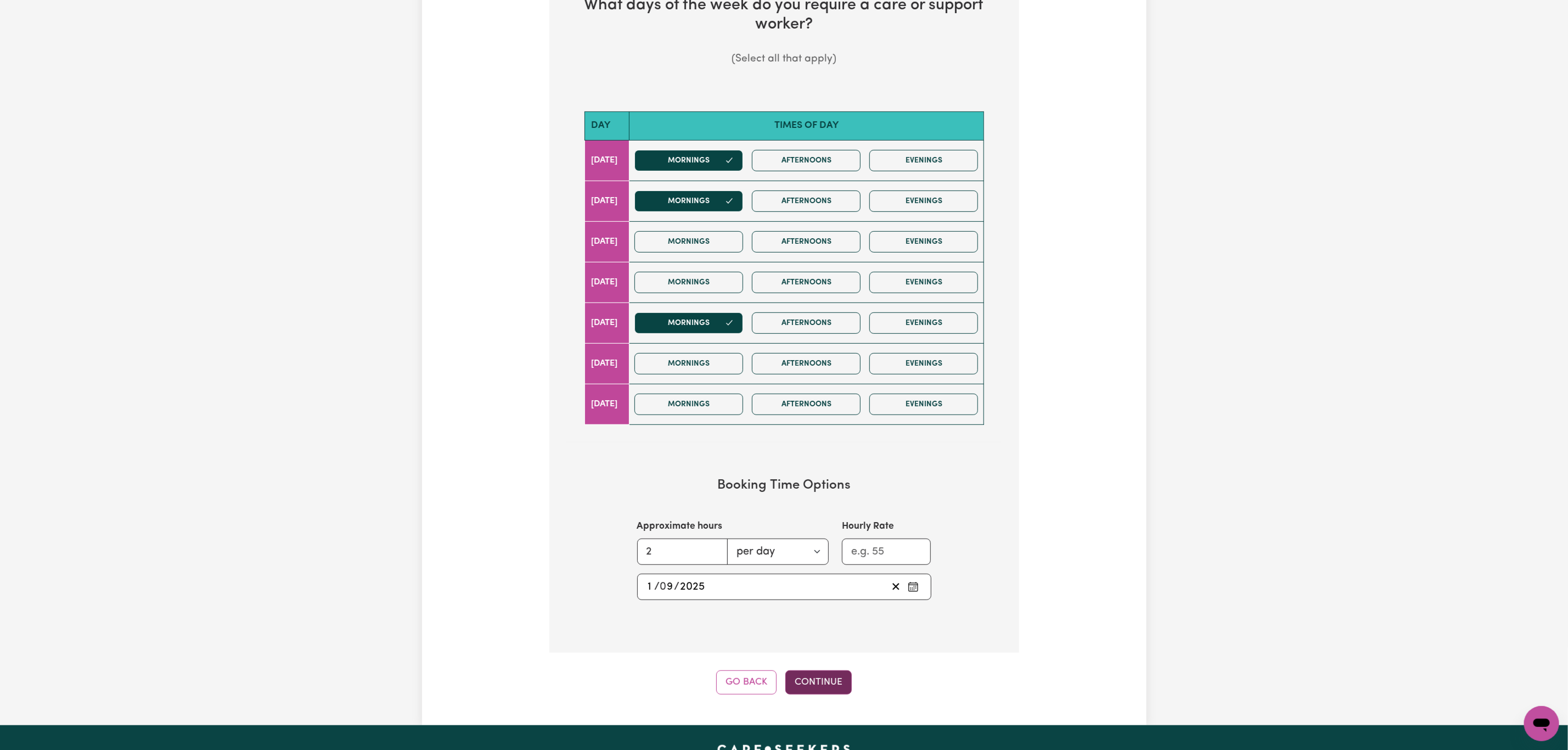
click at [835, 689] on button "Continue" at bounding box center [818, 682] width 66 height 24
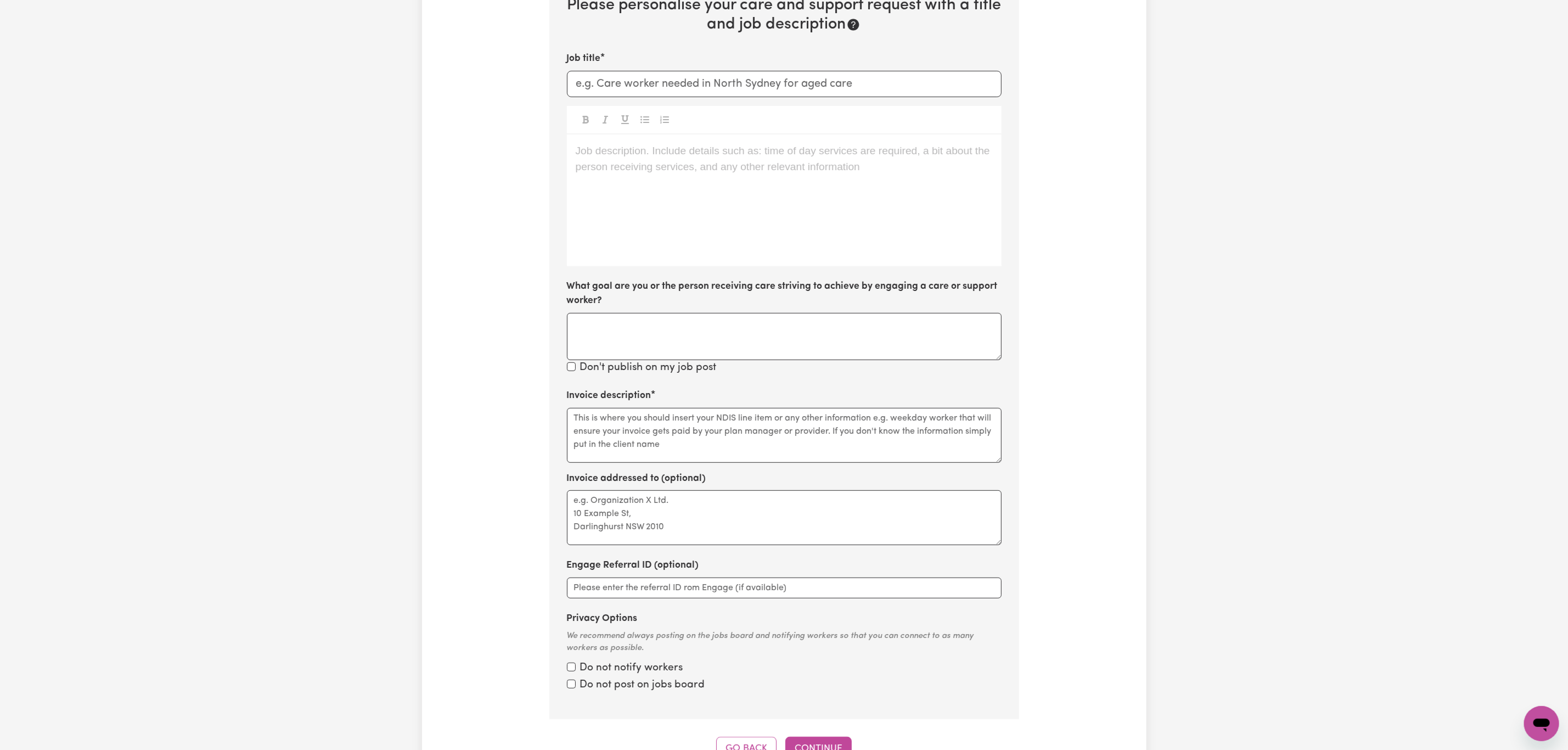
scroll to position [240, 0]
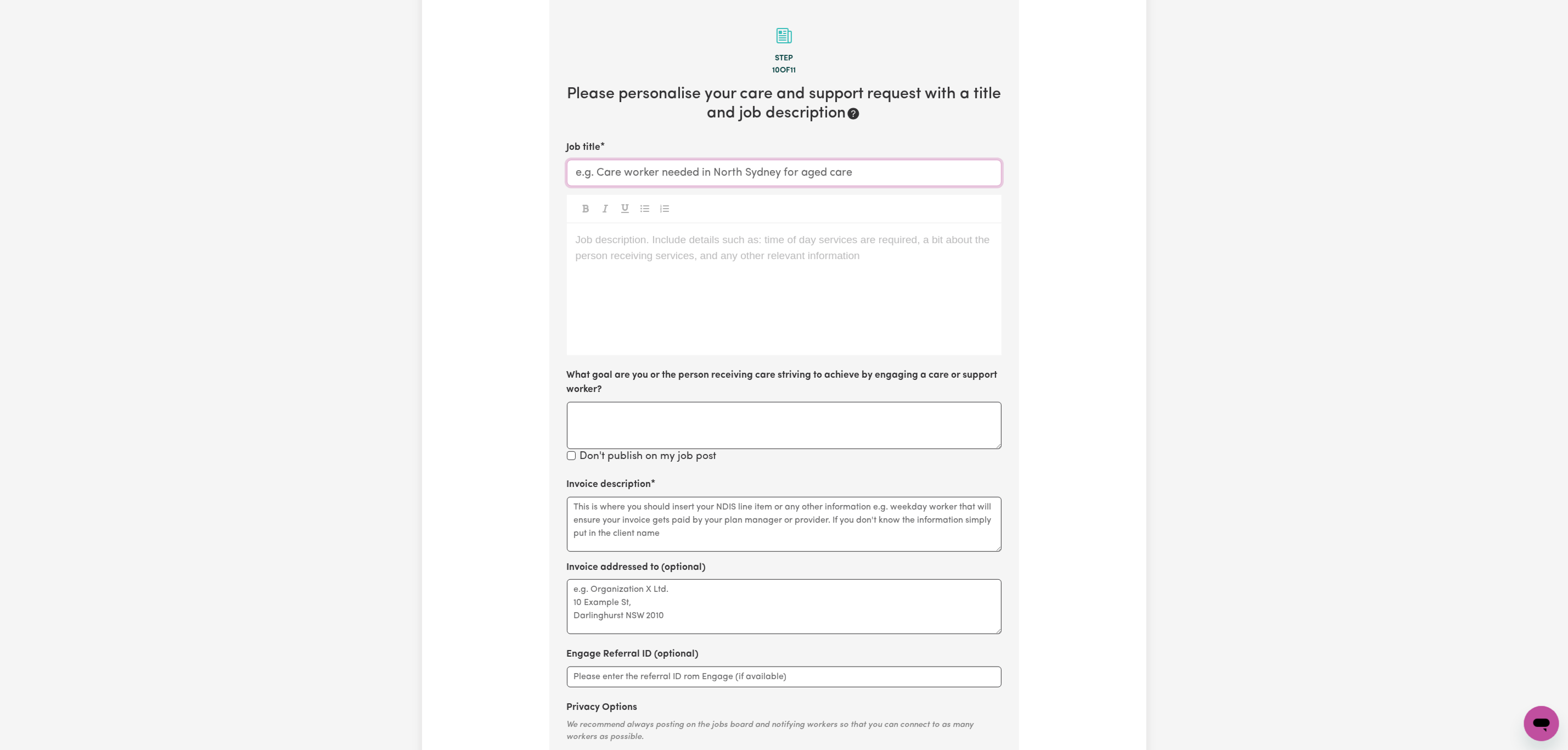
click at [650, 159] on input "Job title" at bounding box center [784, 172] width 435 height 26
paste input "Careworker needed in [GEOGRAPHIC_DATA] [GEOGRAPHIC_DATA] for Domestic assistanc…"
click at [784, 175] on input "Careworker needed in [GEOGRAPHIC_DATA] [GEOGRAPHIC_DATA] for Domestic assistanc…" at bounding box center [784, 172] width 435 height 26
drag, startPoint x: 678, startPoint y: 173, endPoint x: 876, endPoint y: 173, distance: 198.0
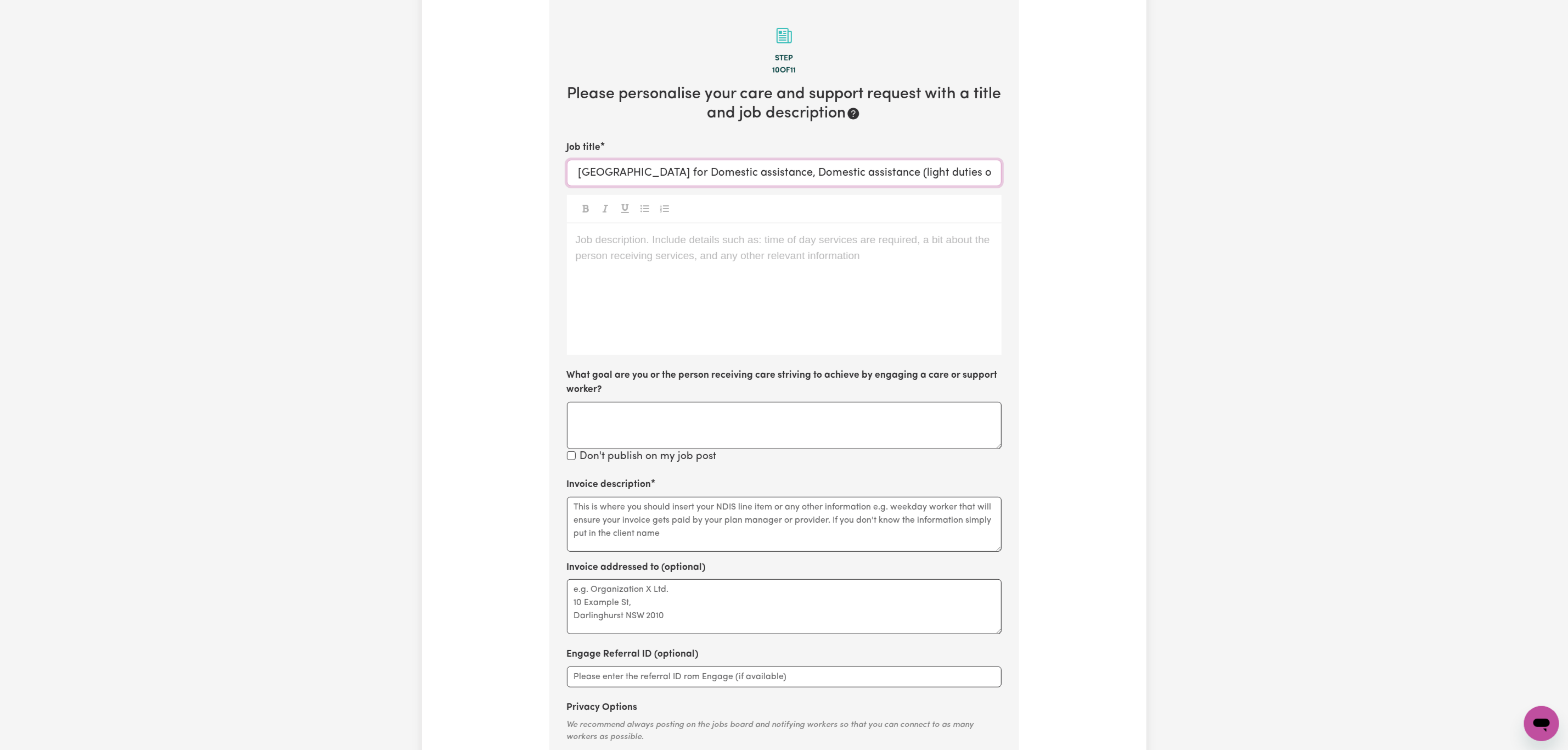
click at [876, 173] on input "Careworker needed in [GEOGRAPHIC_DATA] [GEOGRAPHIC_DATA] for Domestic assistanc…" at bounding box center [784, 172] width 435 height 26
drag, startPoint x: 643, startPoint y: 173, endPoint x: 517, endPoint y: 172, distance: 126.0
click at [517, 172] on div "Tell us your care and support requirements Welcome to Careseekers. We are excit…" at bounding box center [784, 340] width 724 height 1022
type input "Careworker needed in [GEOGRAPHIC_DATA] [GEOGRAPHIC_DATA] for Domestic assistanc…"
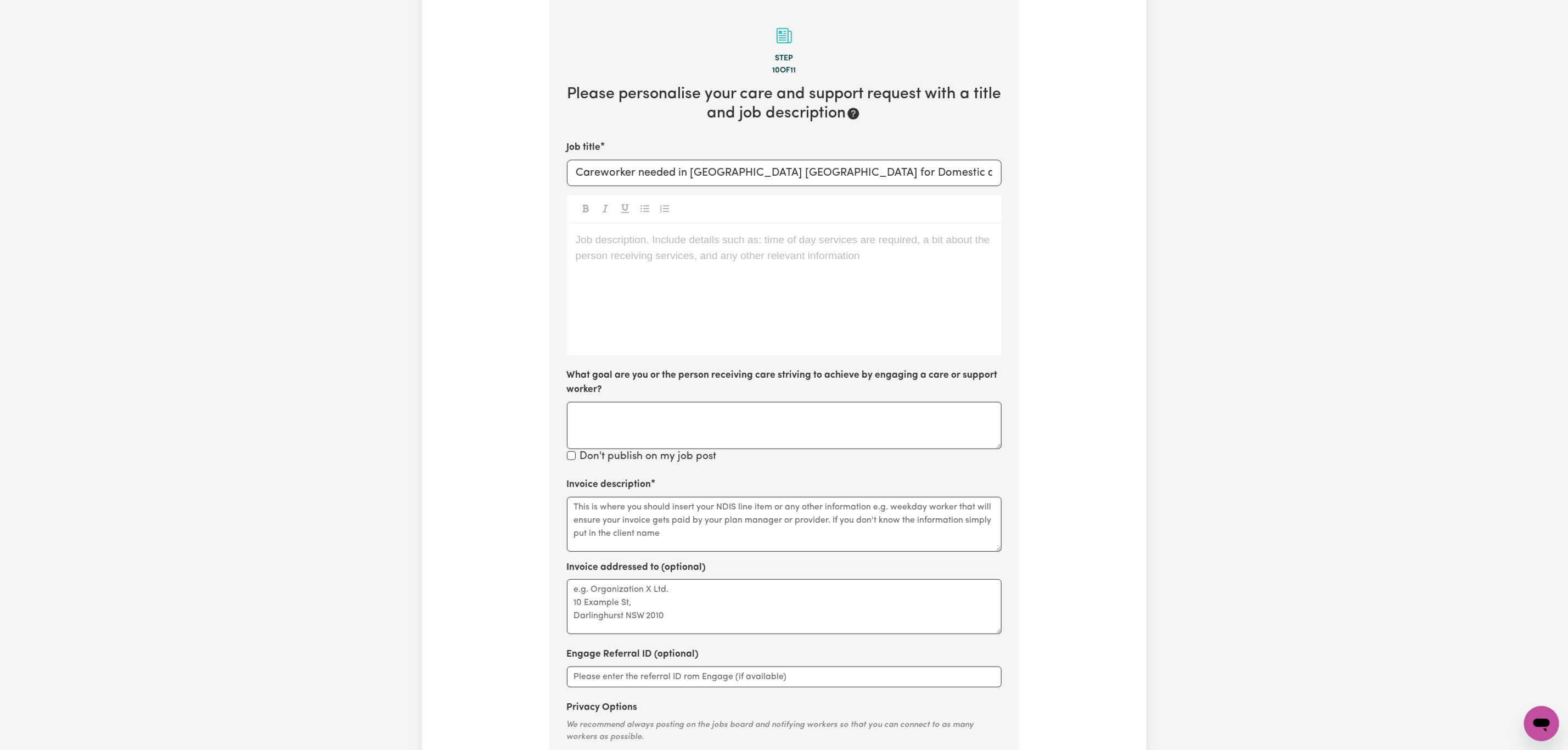
click at [657, 315] on div "Job description. Include details such as: time of day services are required, a …" at bounding box center [784, 289] width 435 height 131
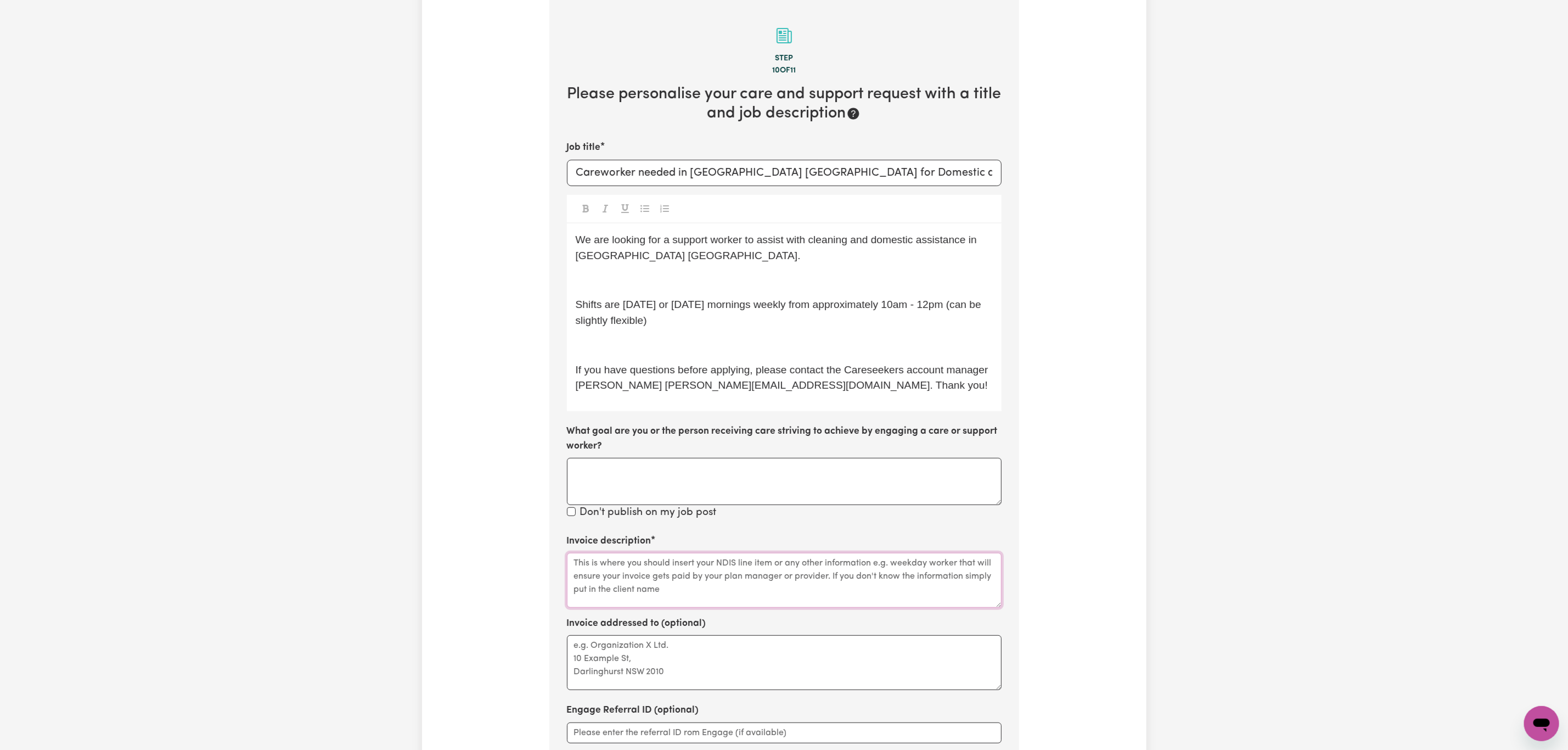
click at [625, 577] on textarea "Invoice description" at bounding box center [784, 580] width 435 height 55
type textarea "[PERSON_NAME]"
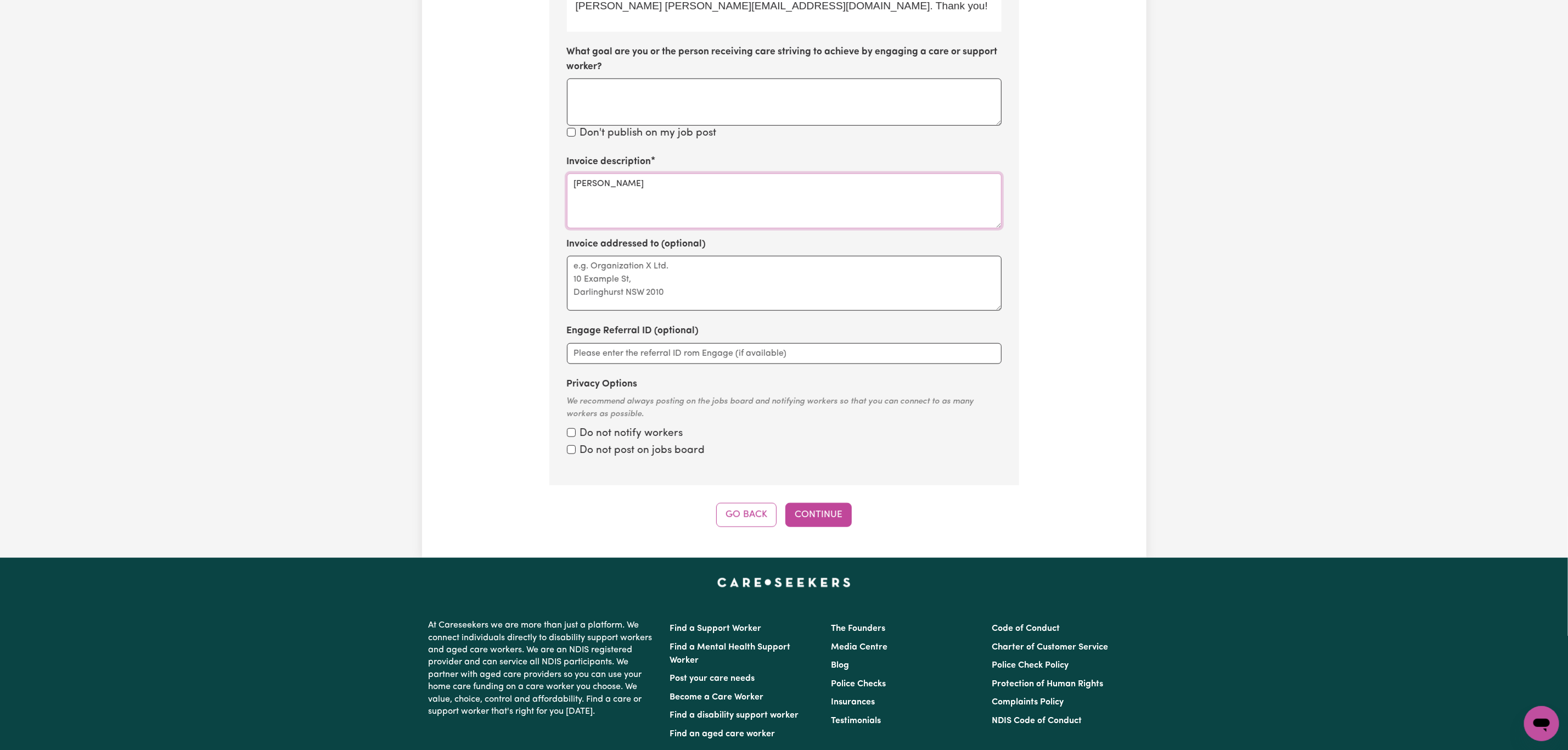
scroll to position [652, 0]
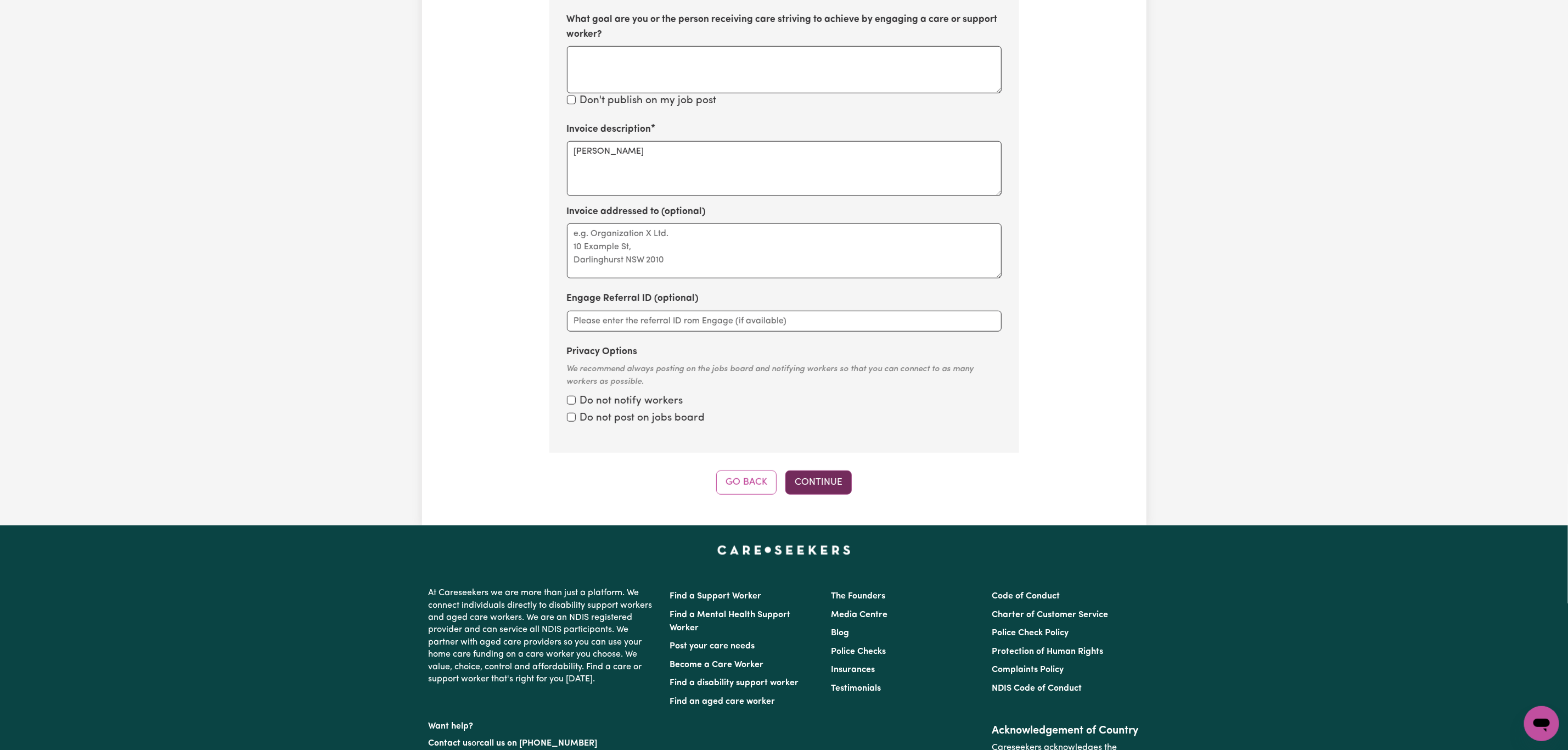
click at [827, 480] on button "Continue" at bounding box center [818, 483] width 66 height 24
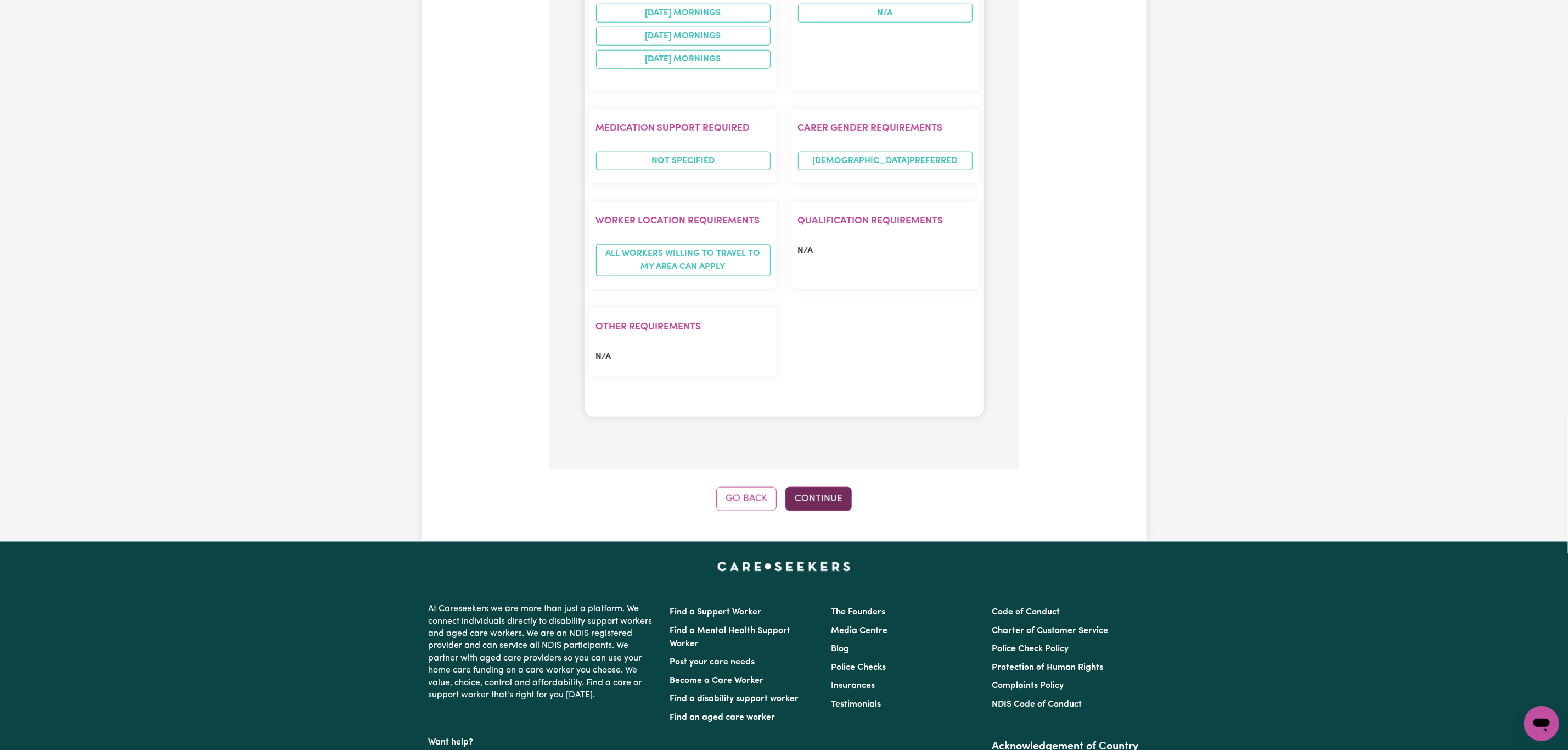
click at [825, 487] on button "Continue" at bounding box center [818, 499] width 66 height 24
